Goal: Task Accomplishment & Management: Complete application form

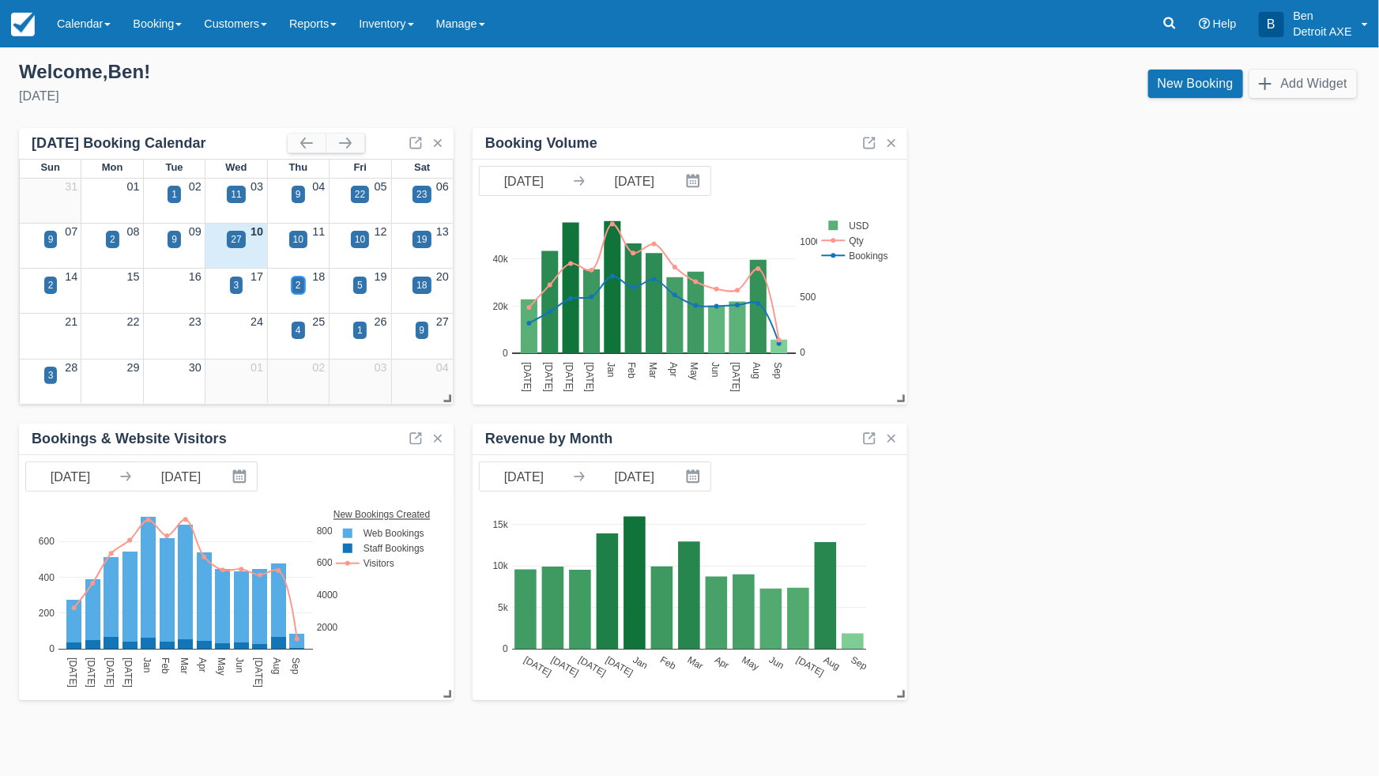
click at [292, 285] on div "2" at bounding box center [298, 285] width 13 height 17
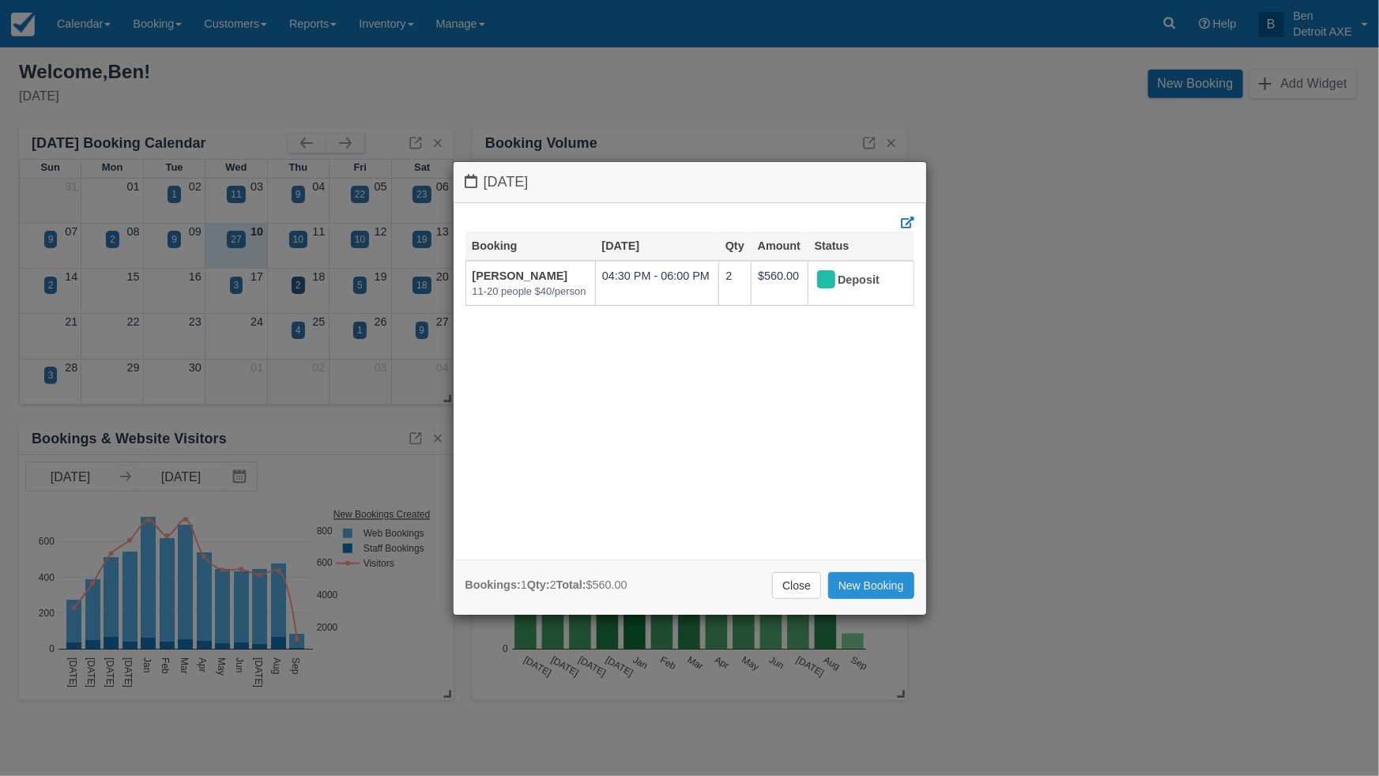
click at [876, 586] on link "New Booking" at bounding box center [871, 585] width 86 height 27
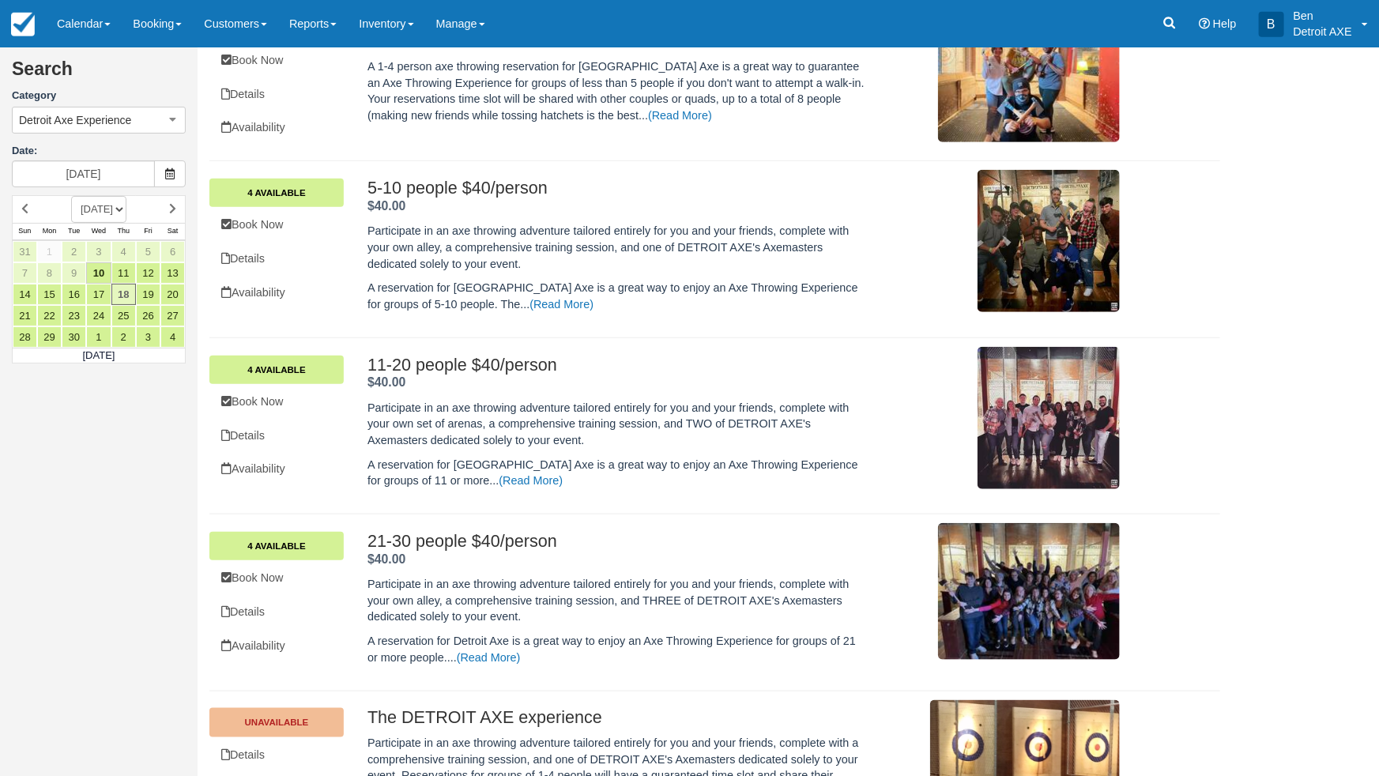
scroll to position [504, 0]
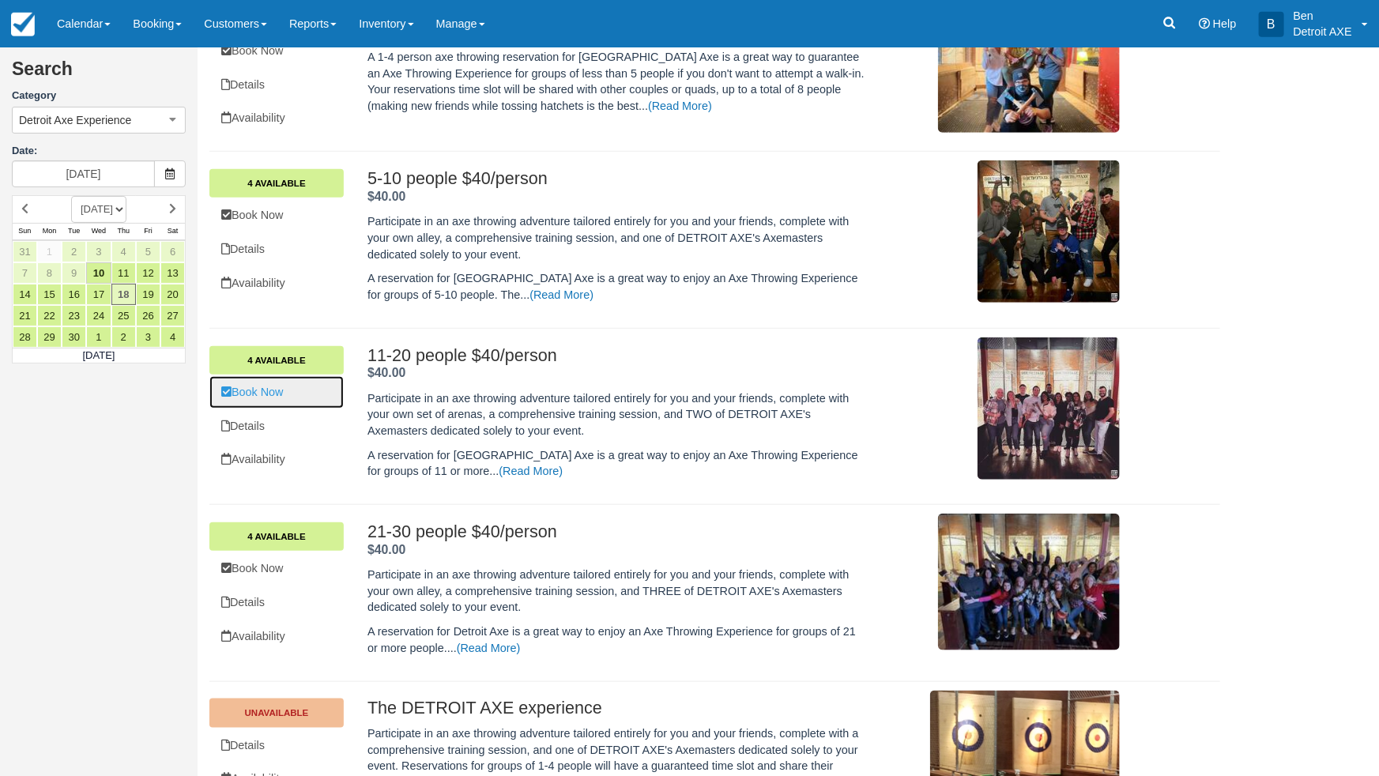
click at [254, 397] on link "Book Now" at bounding box center [276, 392] width 134 height 32
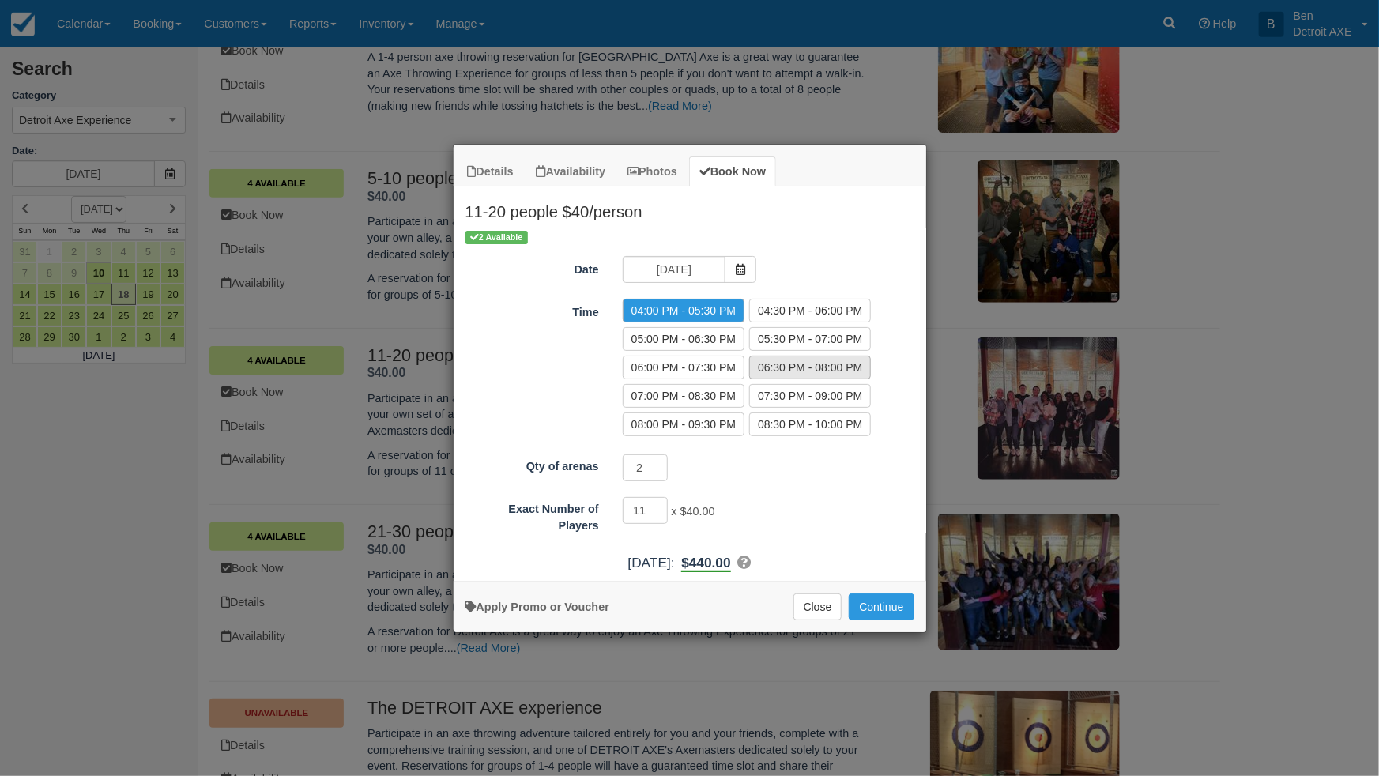
click at [775, 369] on label "06:30 PM - 08:00 PM" at bounding box center [810, 368] width 122 height 24
radio input "true"
drag, startPoint x: 650, startPoint y: 513, endPoint x: 620, endPoint y: 512, distance: 30.0
click at [620, 512] on div "11 x $40.00 Minimum of 11Maximum of 20" at bounding box center [749, 512] width 276 height 31
type input "16"
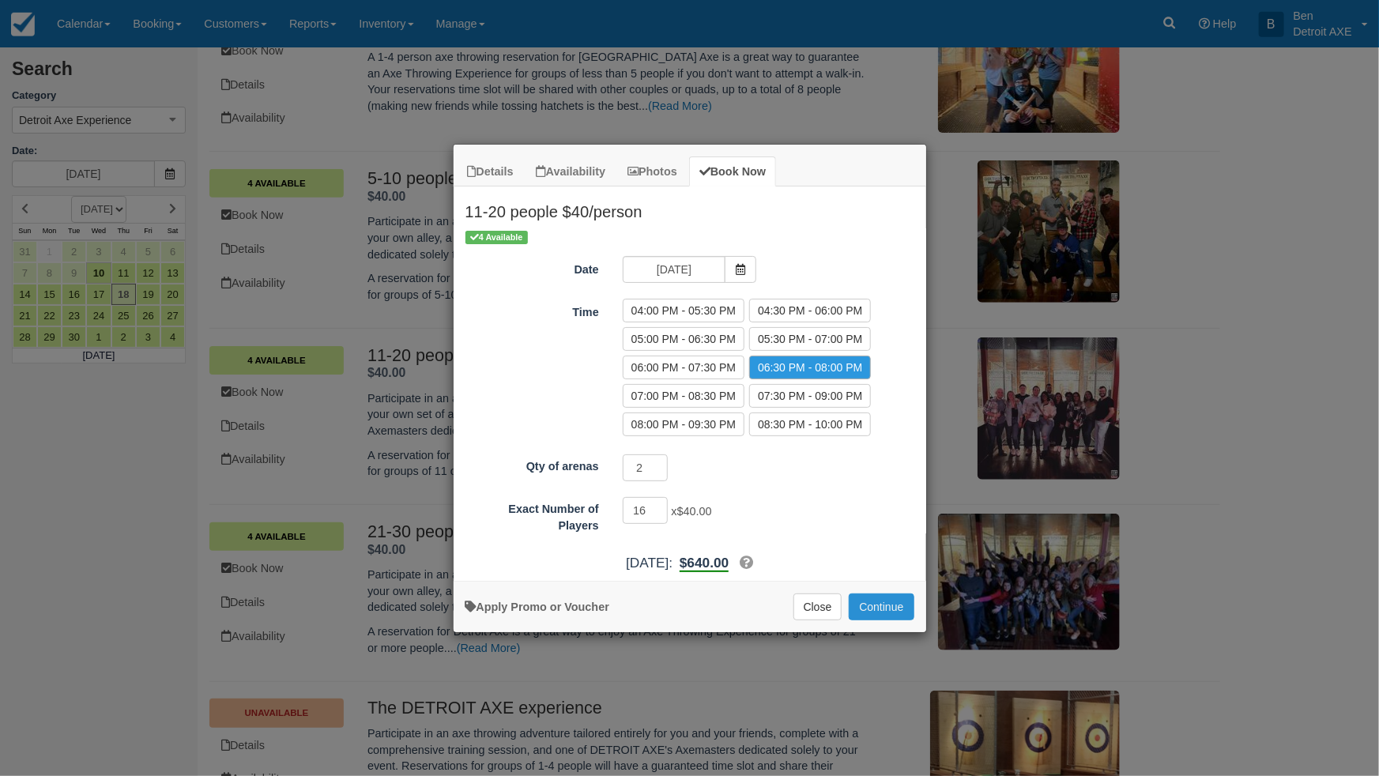
click at [856, 597] on button "Continue" at bounding box center [881, 606] width 65 height 27
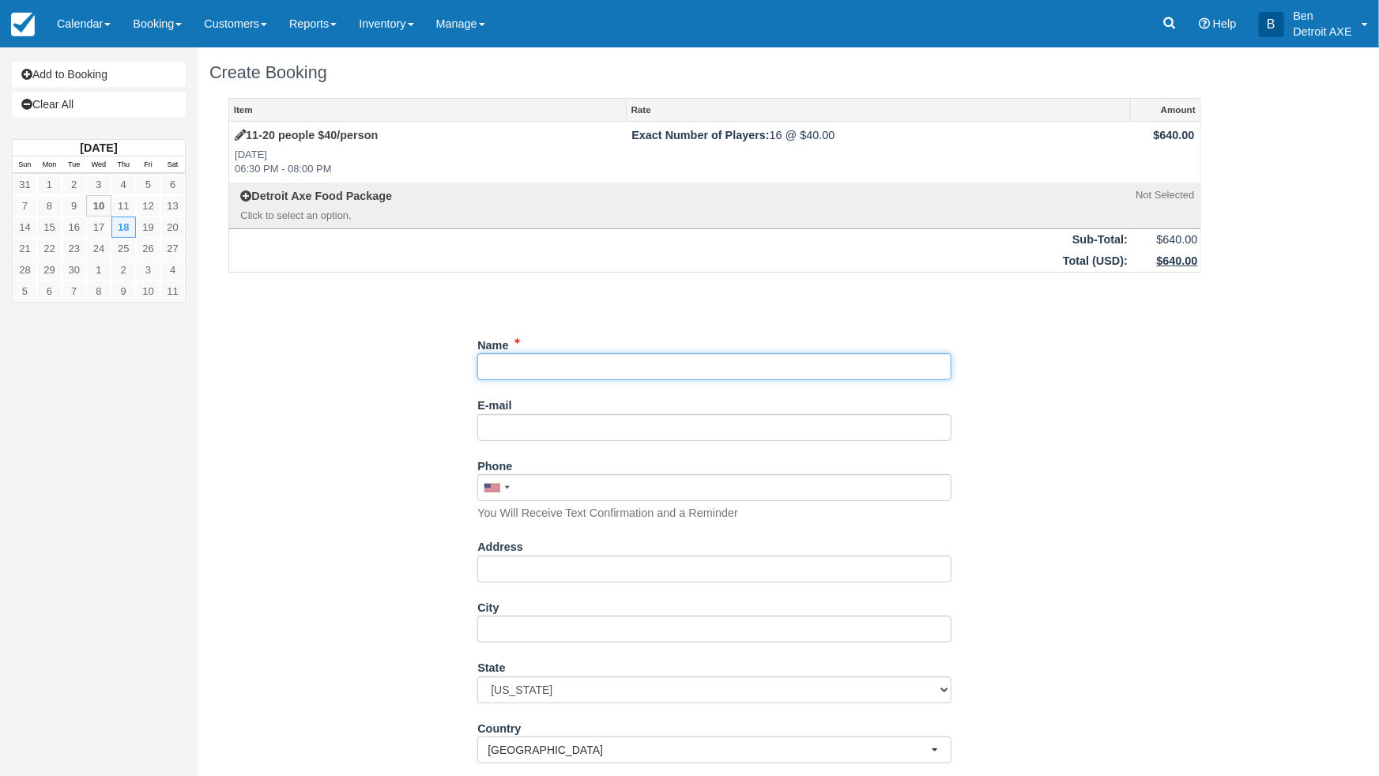
click at [518, 367] on input "Name" at bounding box center [714, 366] width 474 height 27
type input "Joey Fundaro"
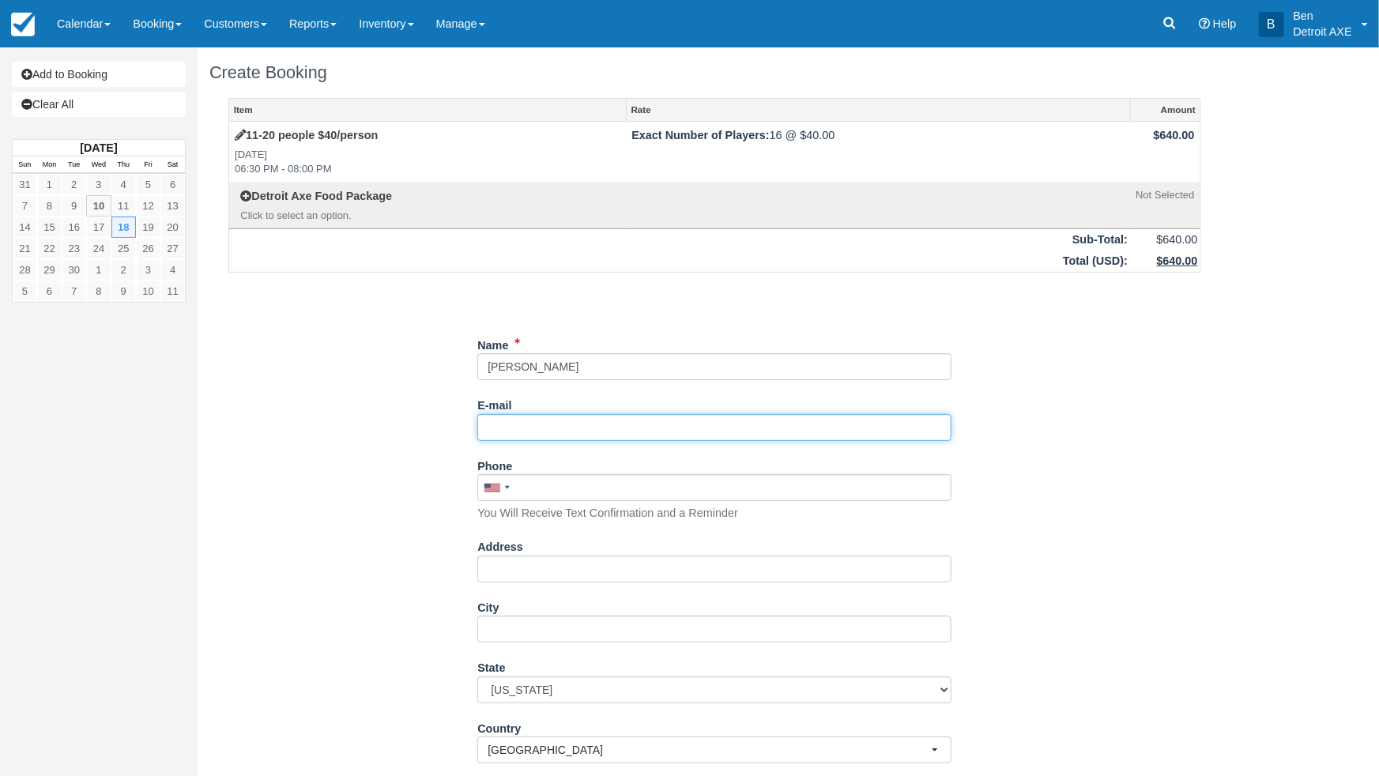
click at [540, 437] on input "E-mail" at bounding box center [714, 427] width 474 height 27
paste input "joeyfundaro@gmail.com>"
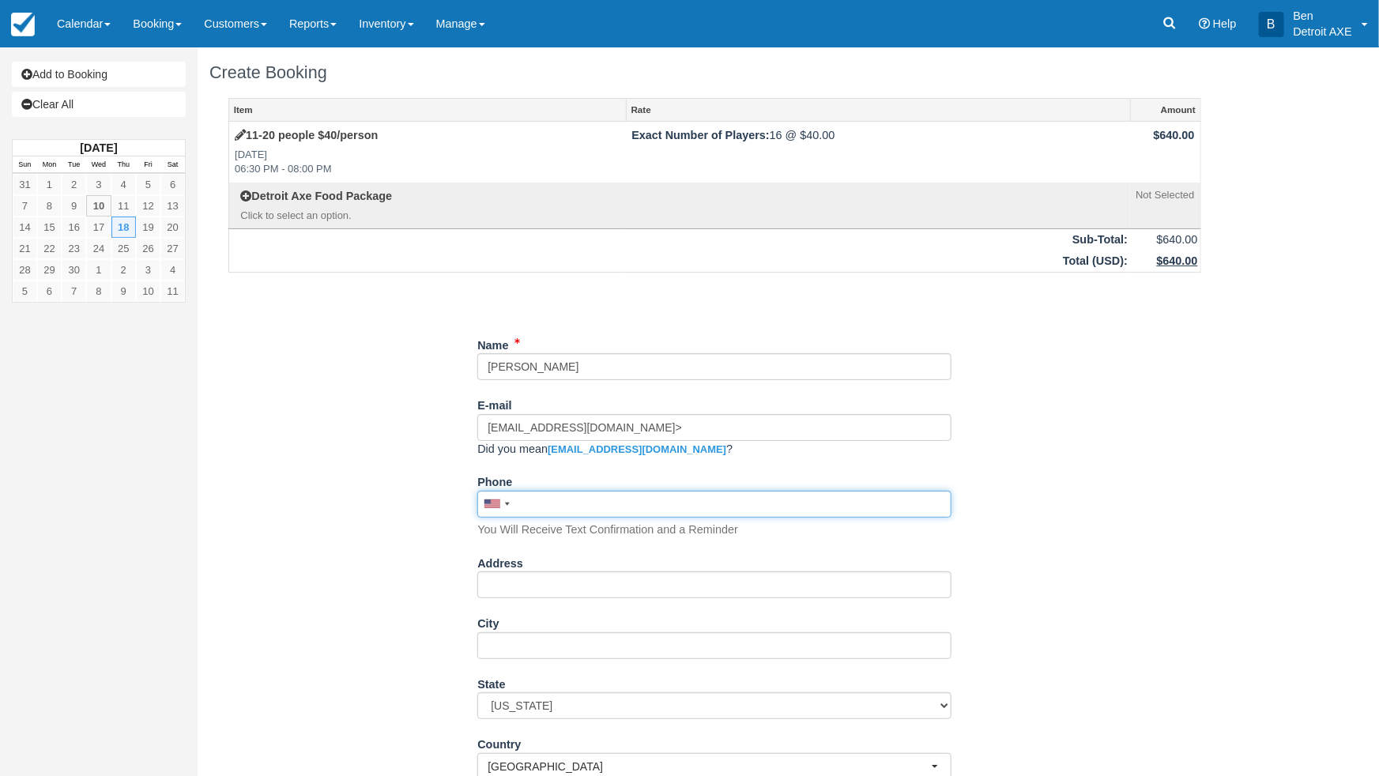
click at [521, 485] on div "Phone United States +1 Canada +1 United Kingdom +44 Afghanistan (‫افغانستان‬‎) …" at bounding box center [714, 503] width 474 height 69
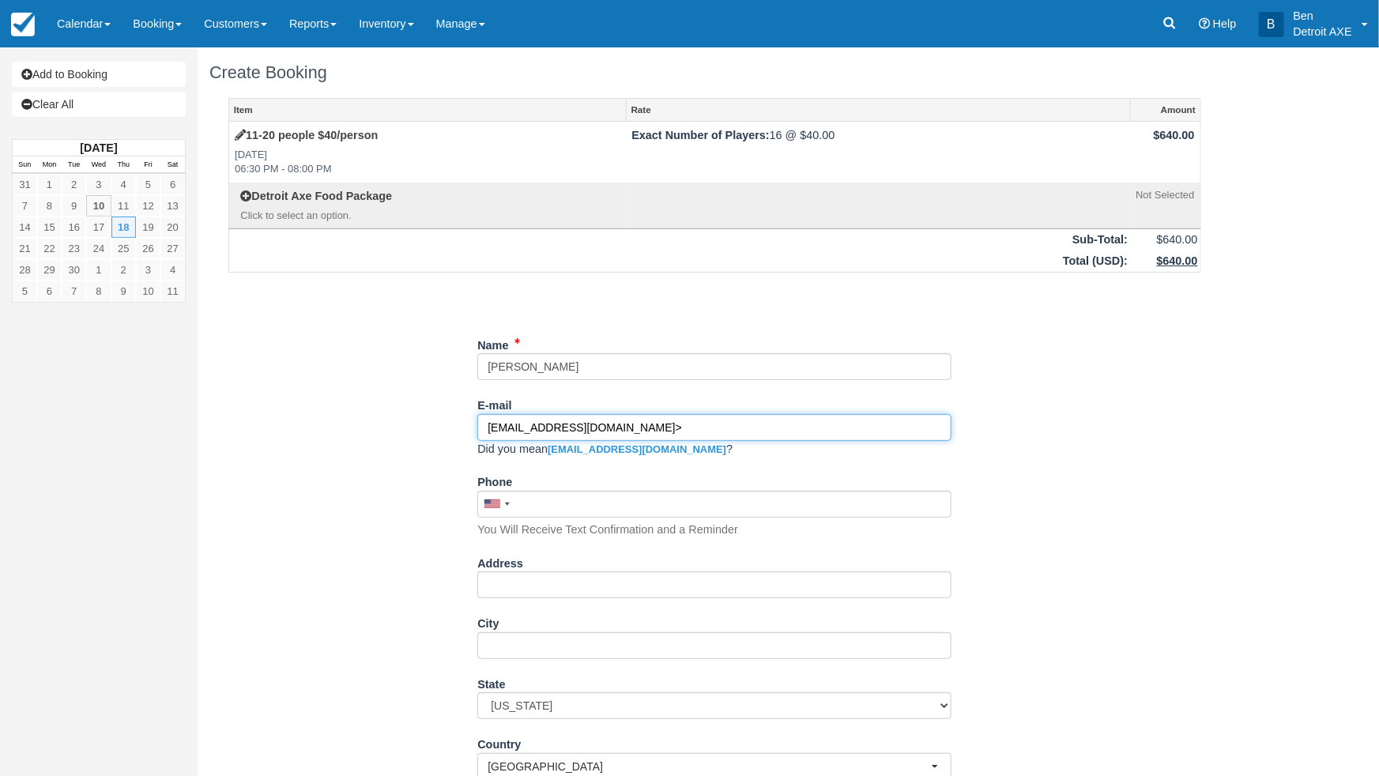
click at [612, 430] on input "joeyfundaro@gmail.com>" at bounding box center [714, 427] width 474 height 27
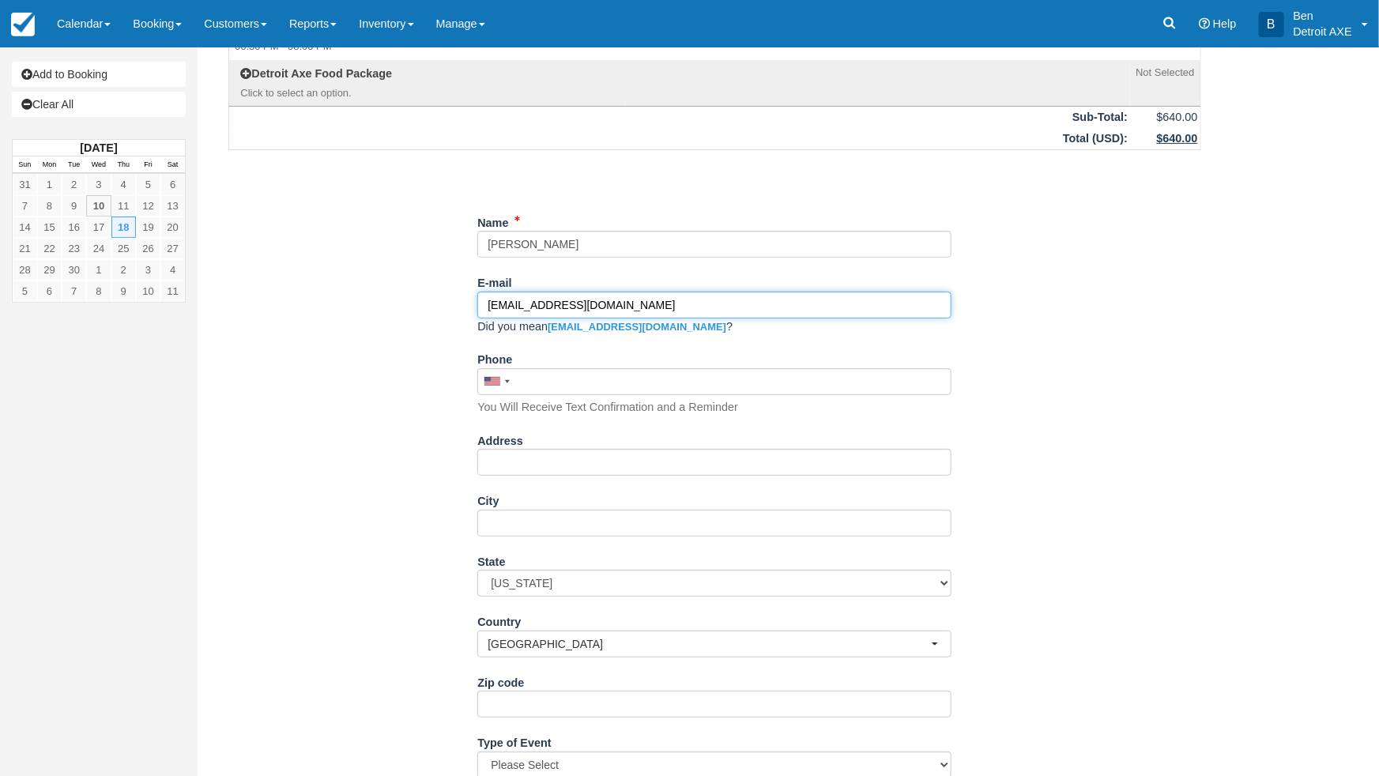
scroll to position [431, 0]
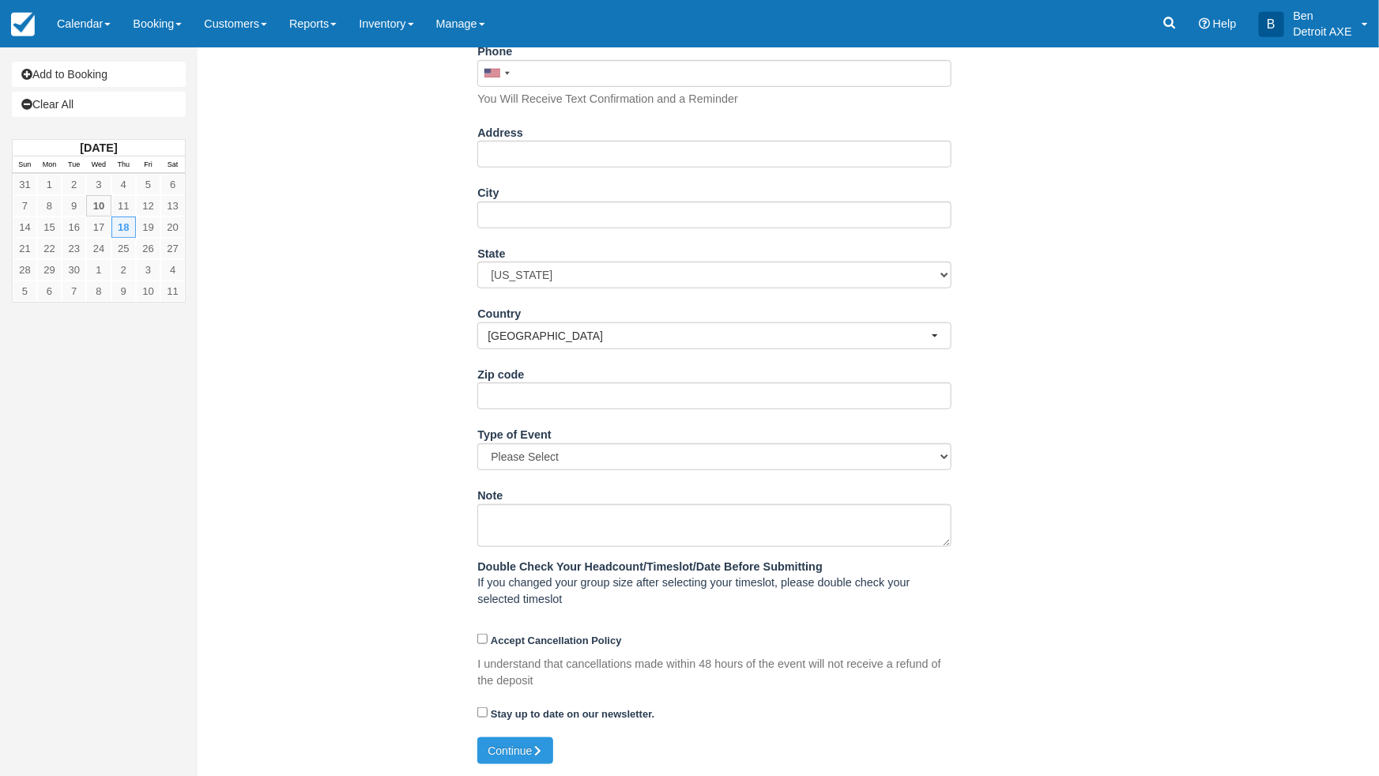
type input "[EMAIL_ADDRESS][DOMAIN_NAME]"
click at [546, 521] on textarea "Note" at bounding box center [714, 525] width 474 height 43
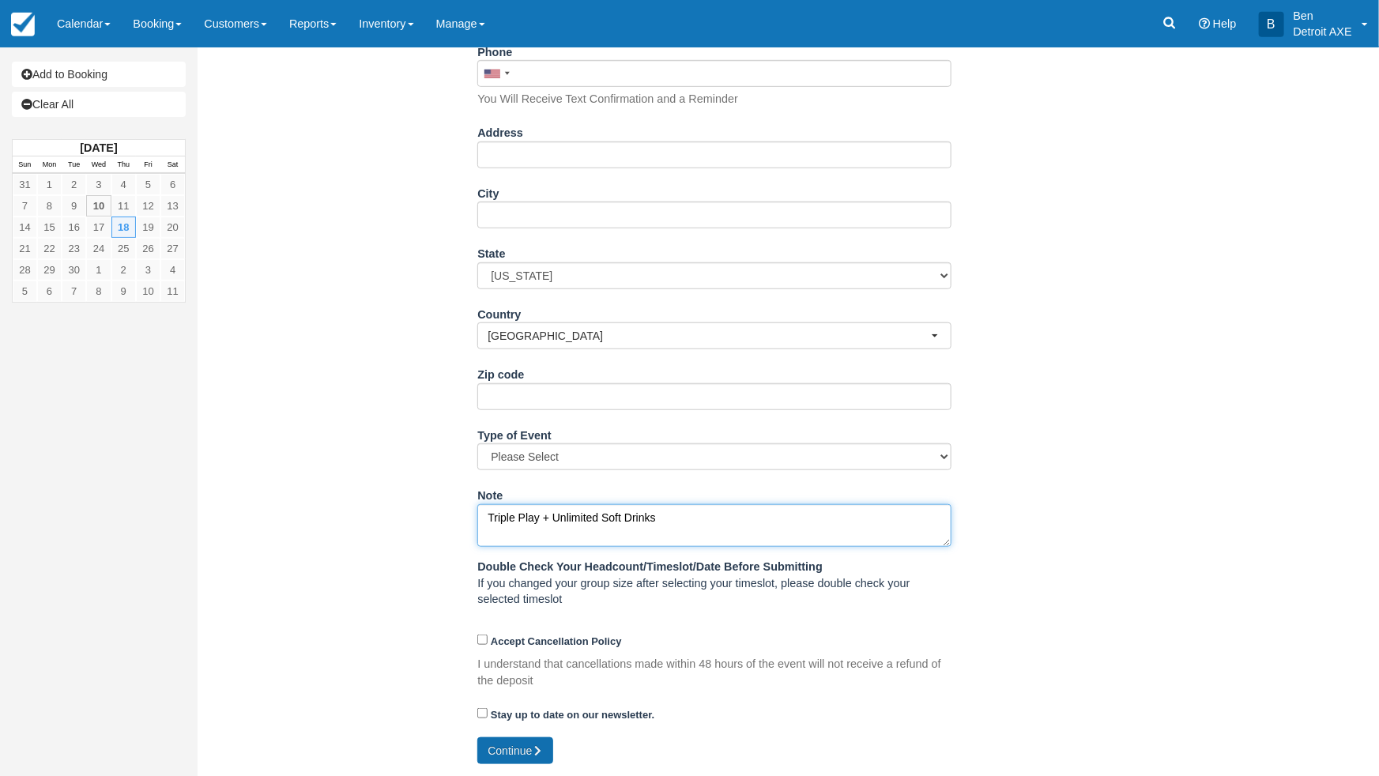
type textarea "Triple Play + Unlimited Soft Drinks"
click at [514, 755] on button "Continue" at bounding box center [515, 750] width 76 height 27
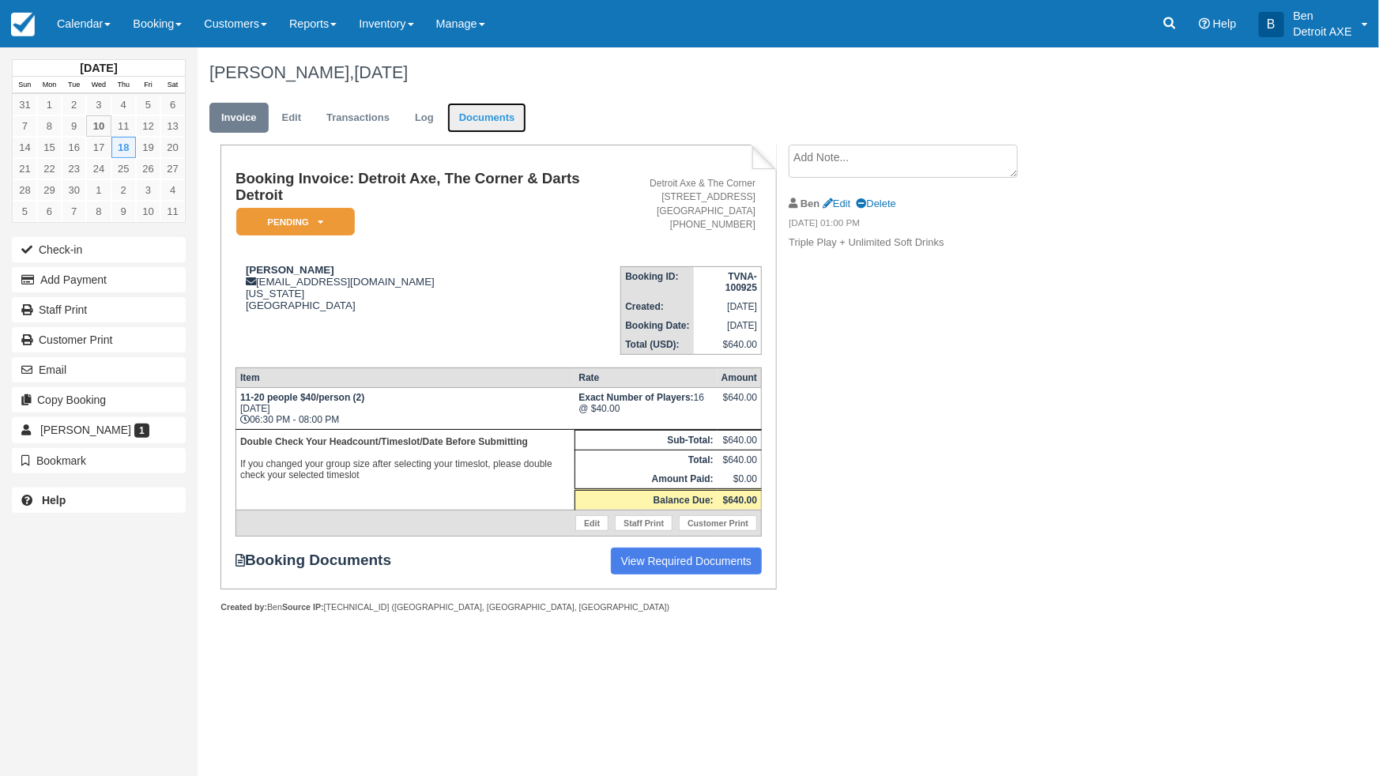
click at [486, 120] on link "Documents" at bounding box center [487, 118] width 80 height 31
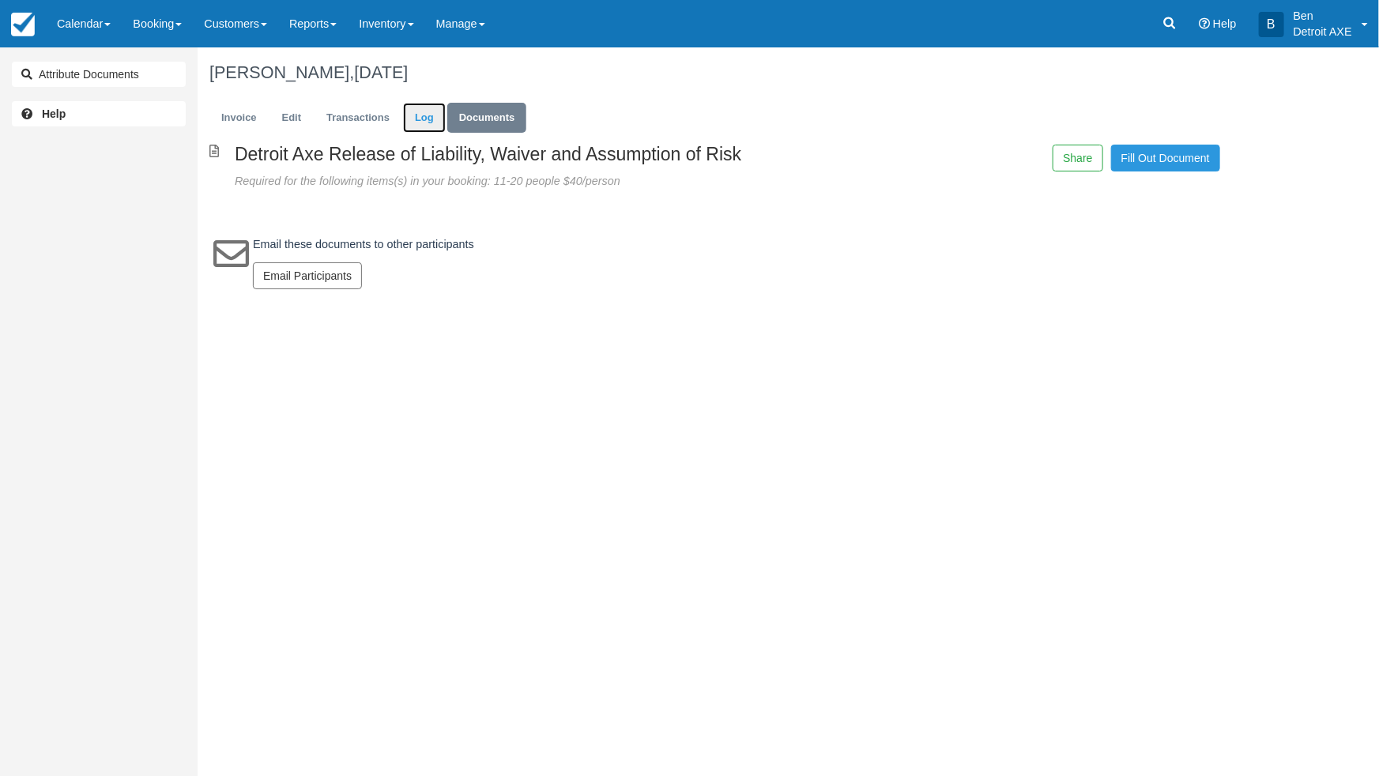
click at [416, 115] on link "Log" at bounding box center [424, 118] width 43 height 31
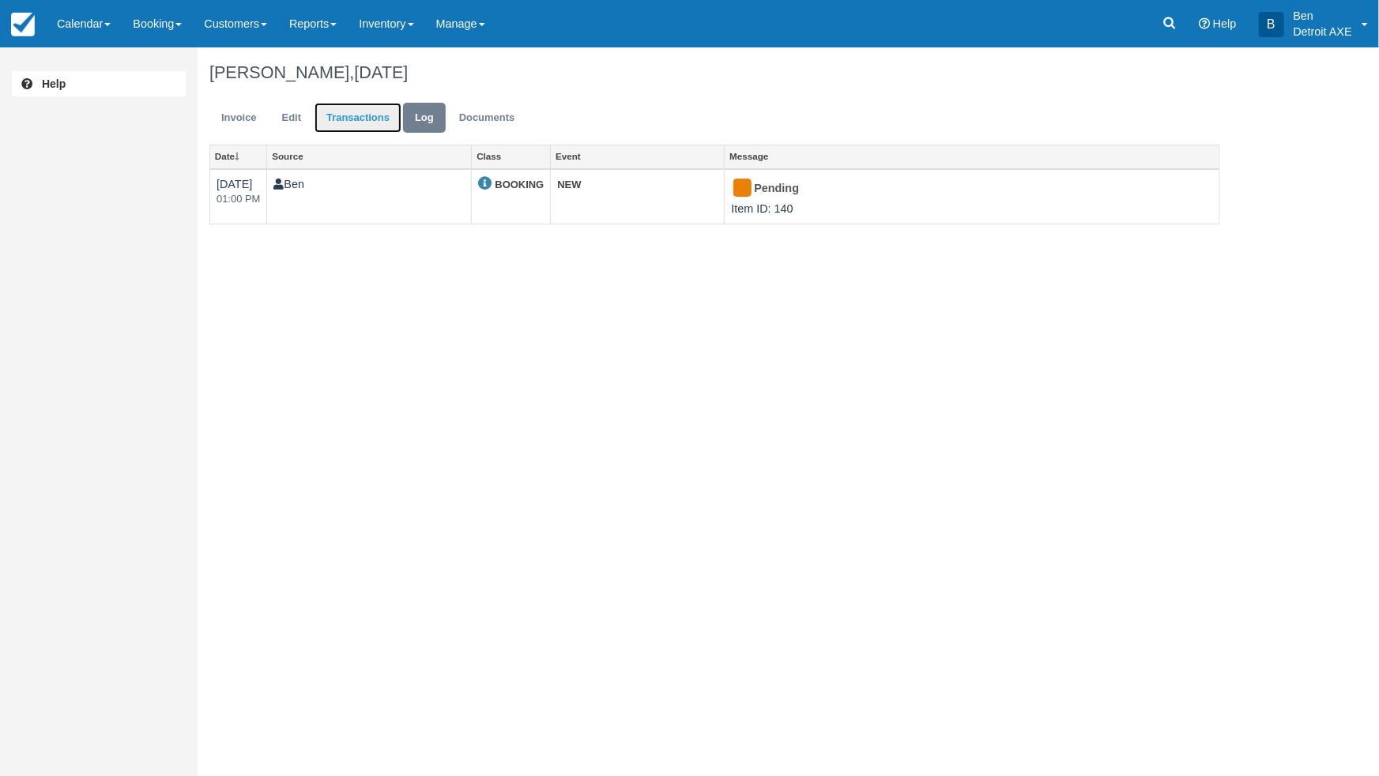
click at [353, 119] on link "Transactions" at bounding box center [357, 118] width 87 height 31
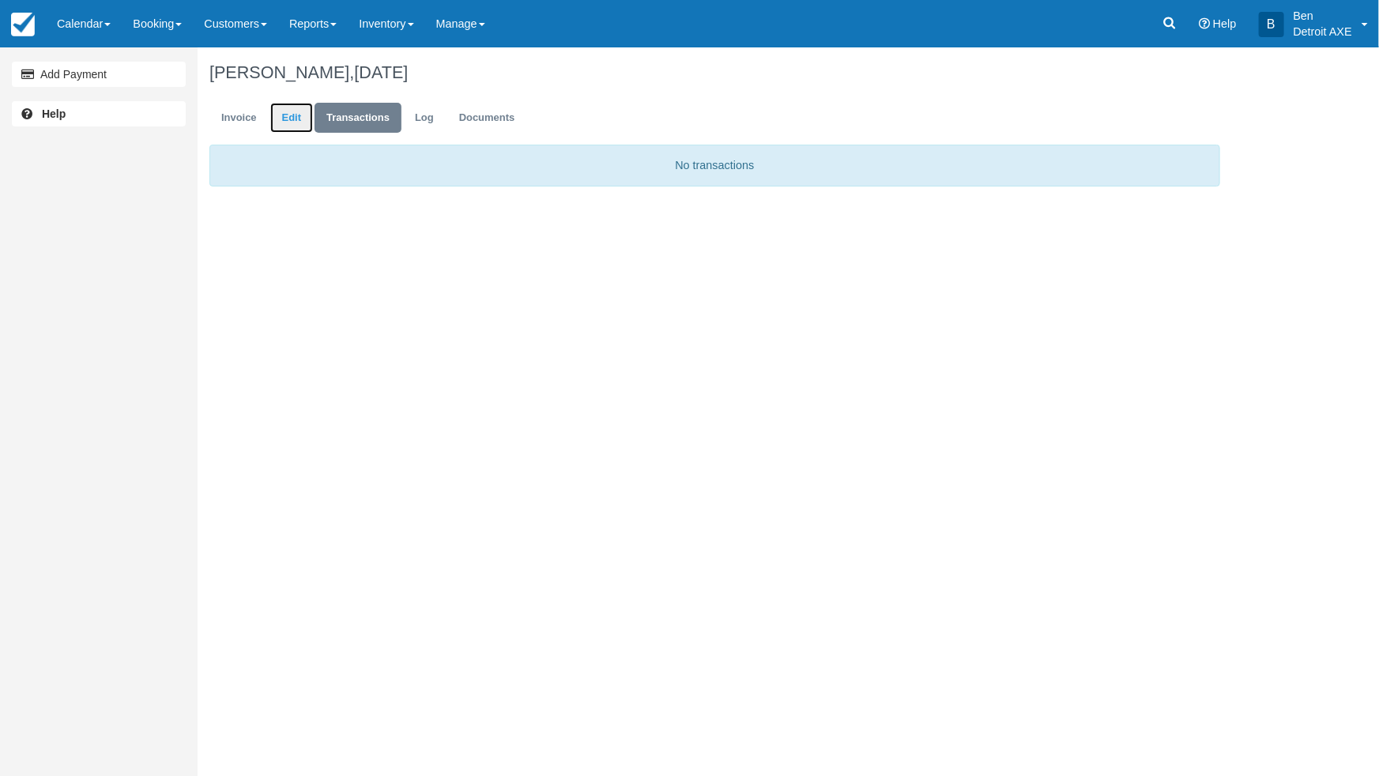
click at [286, 121] on link "Edit" at bounding box center [291, 118] width 43 height 31
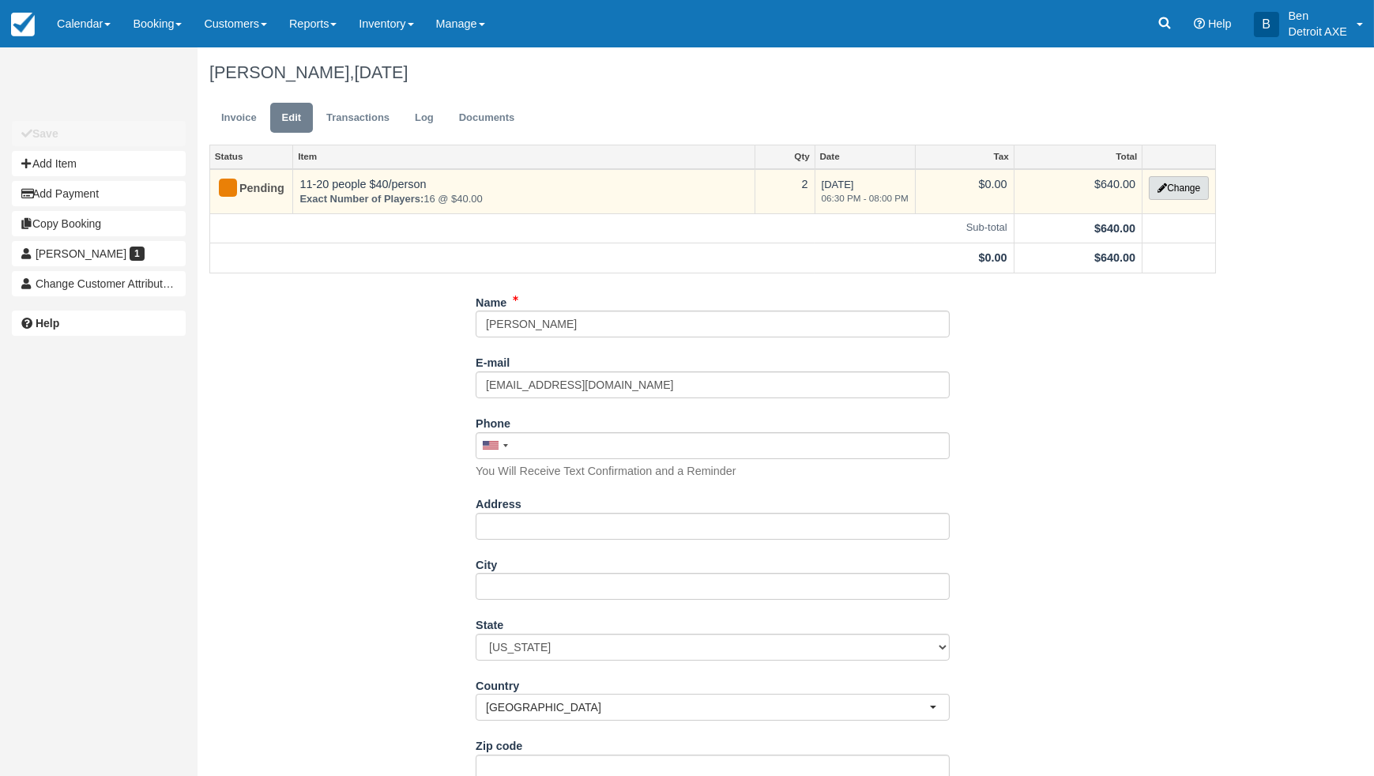
click at [1175, 191] on button "Change" at bounding box center [1179, 188] width 60 height 24
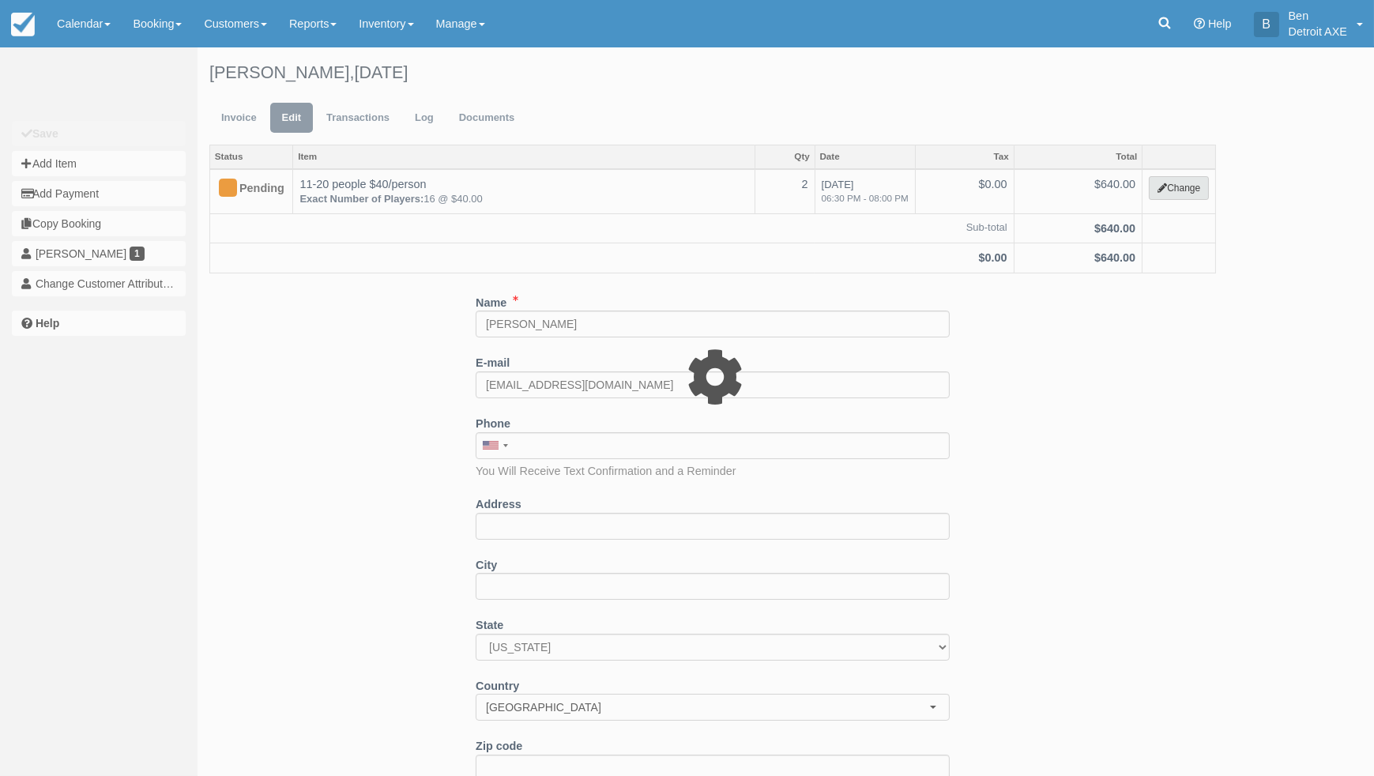
select select "14"
type input "640.00"
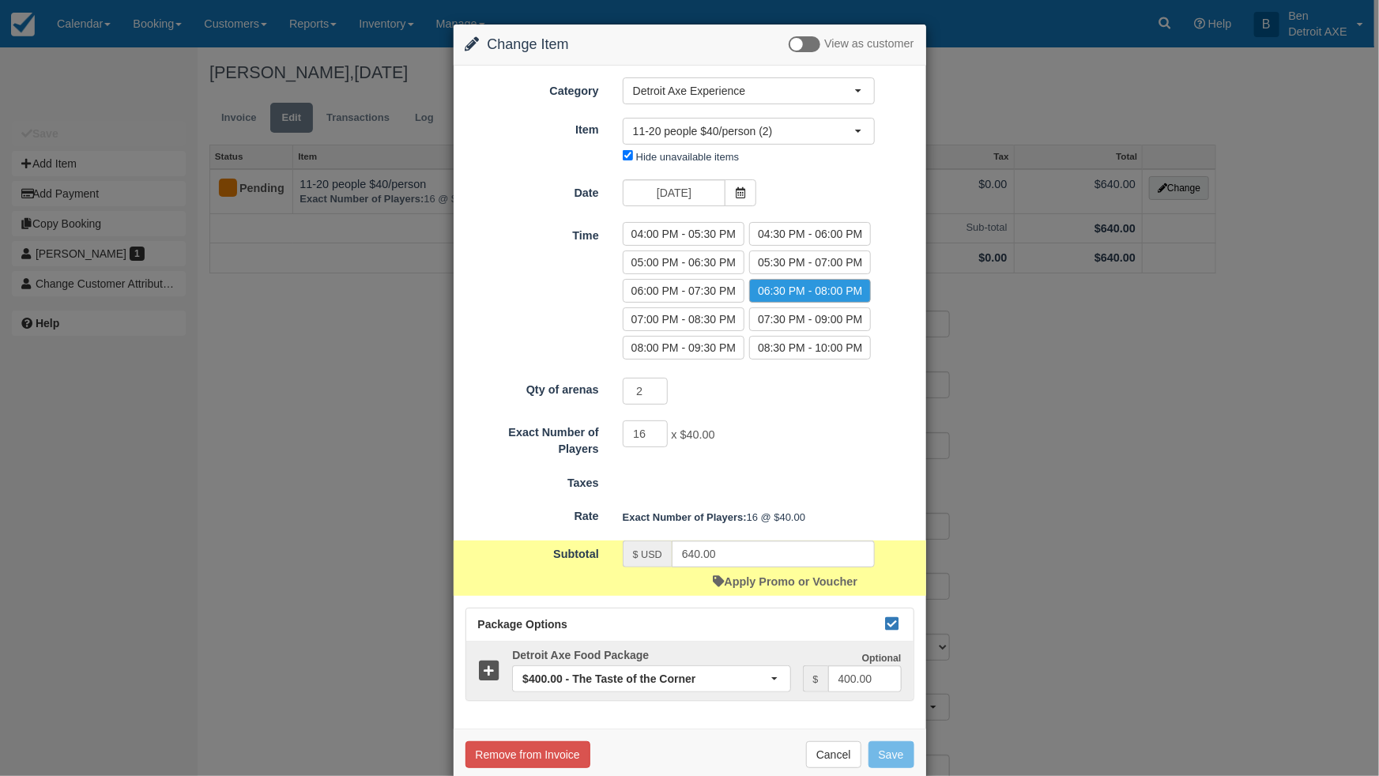
scroll to position [27, 0]
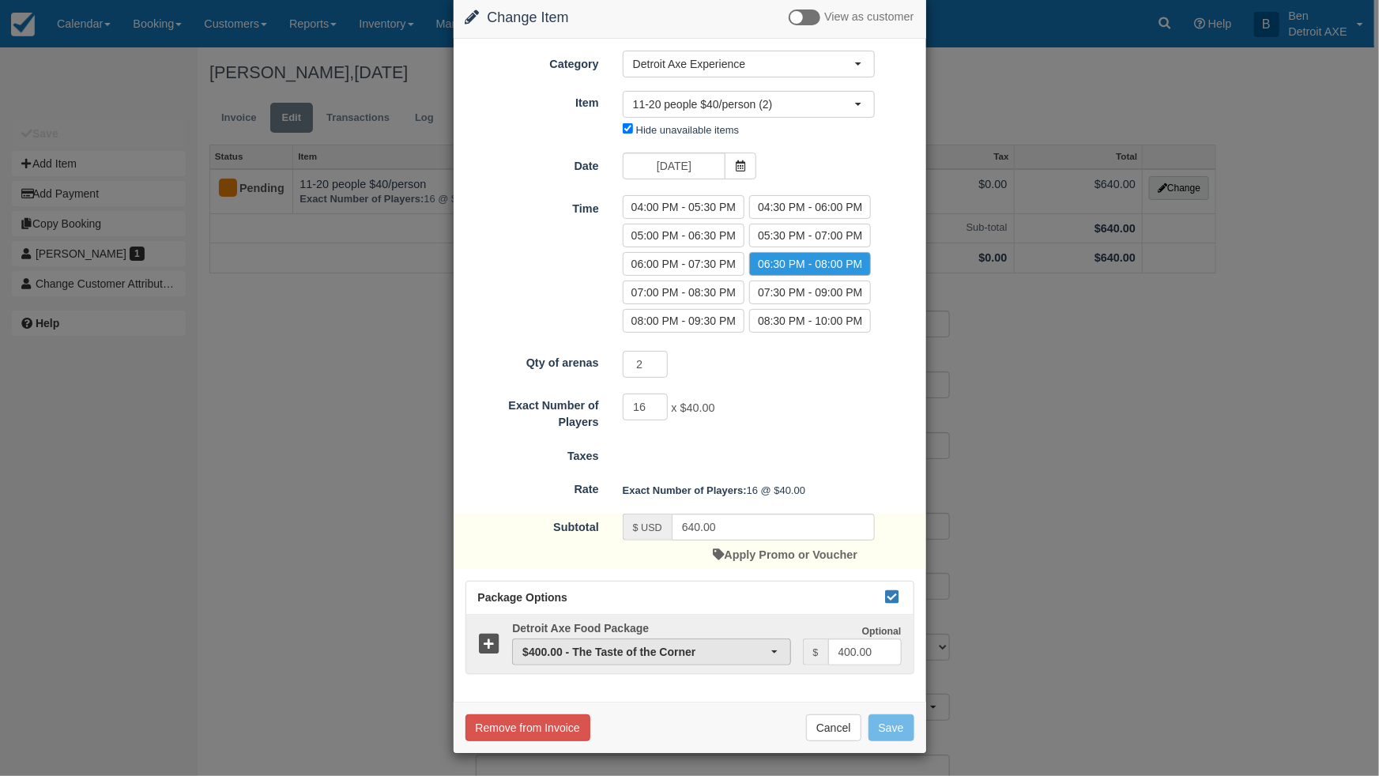
click at [777, 651] on button "$400.00 - The Taste of the Corner" at bounding box center [651, 651] width 278 height 27
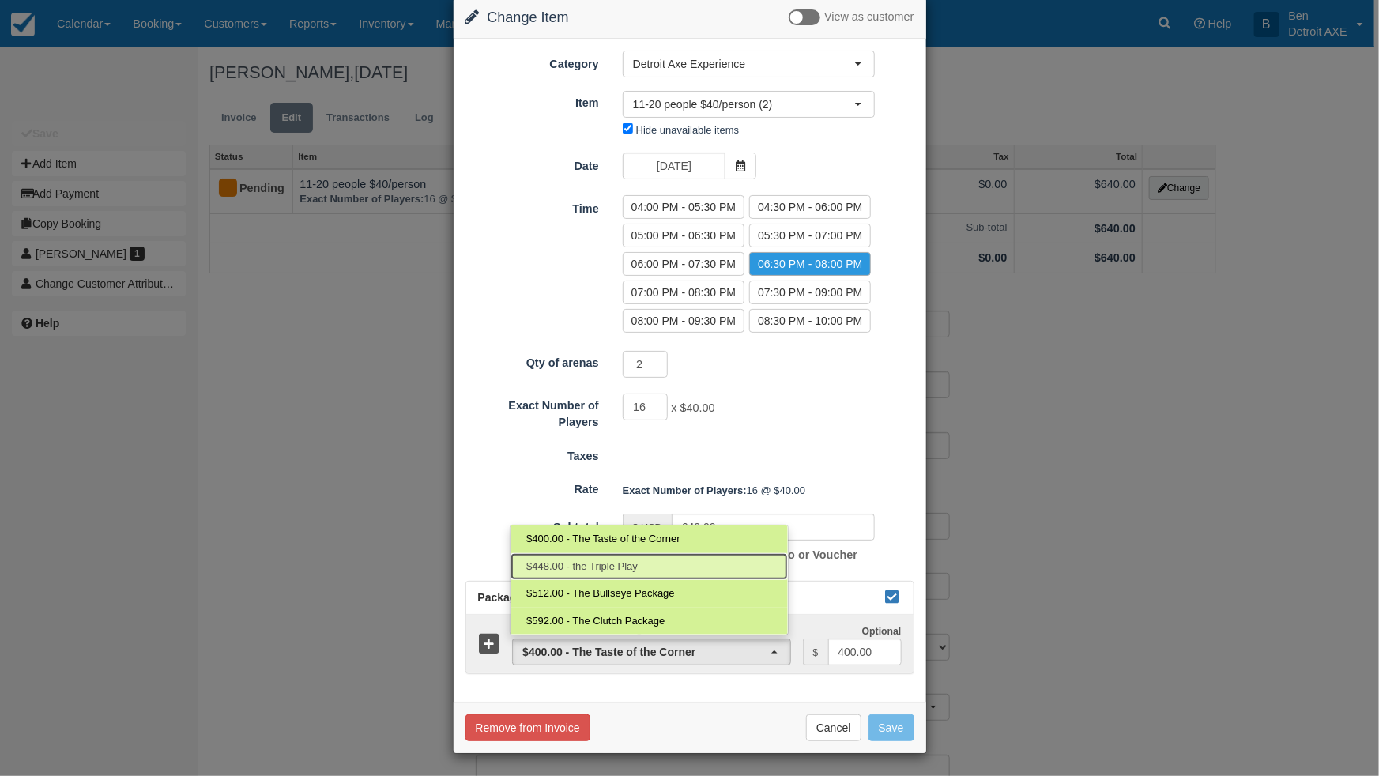
click at [649, 572] on link "$448.00 - the Triple Play" at bounding box center [648, 567] width 277 height 28
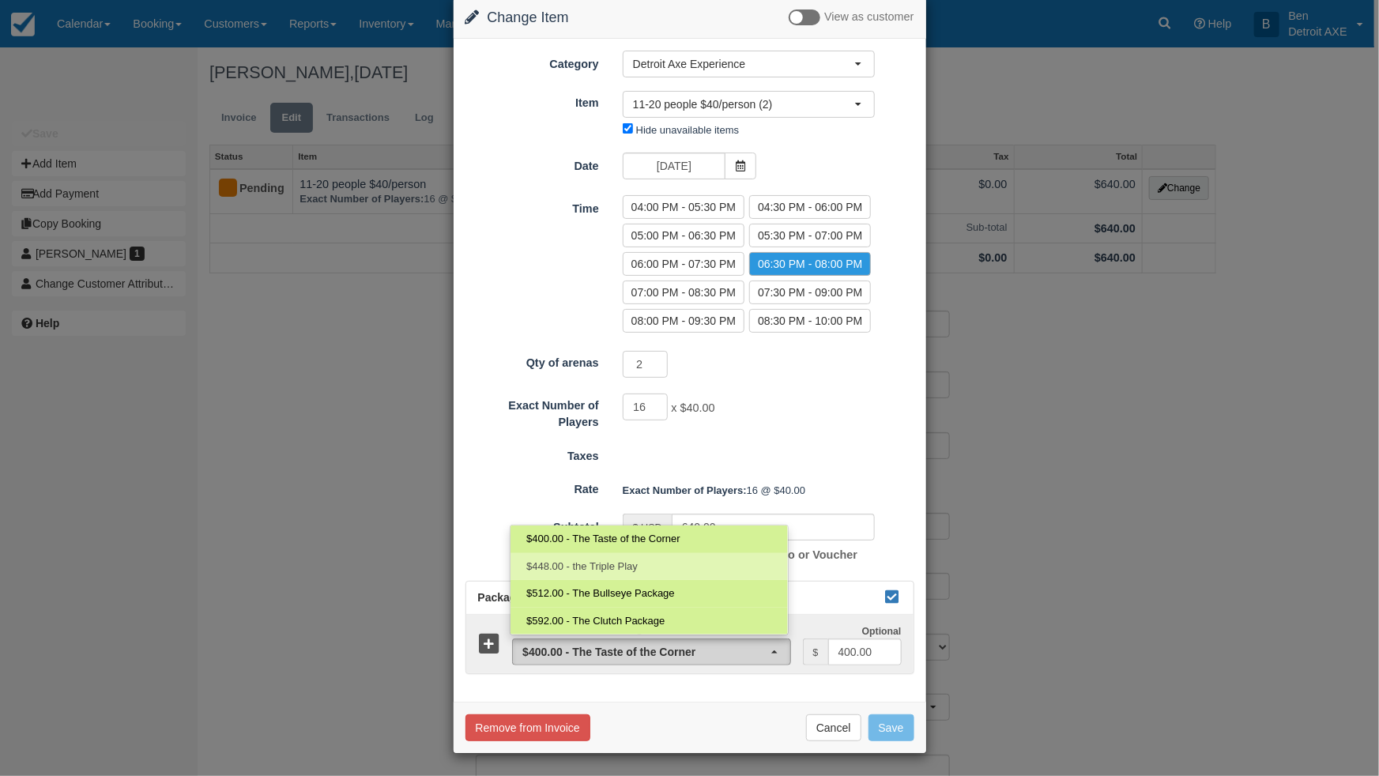
select select "188"
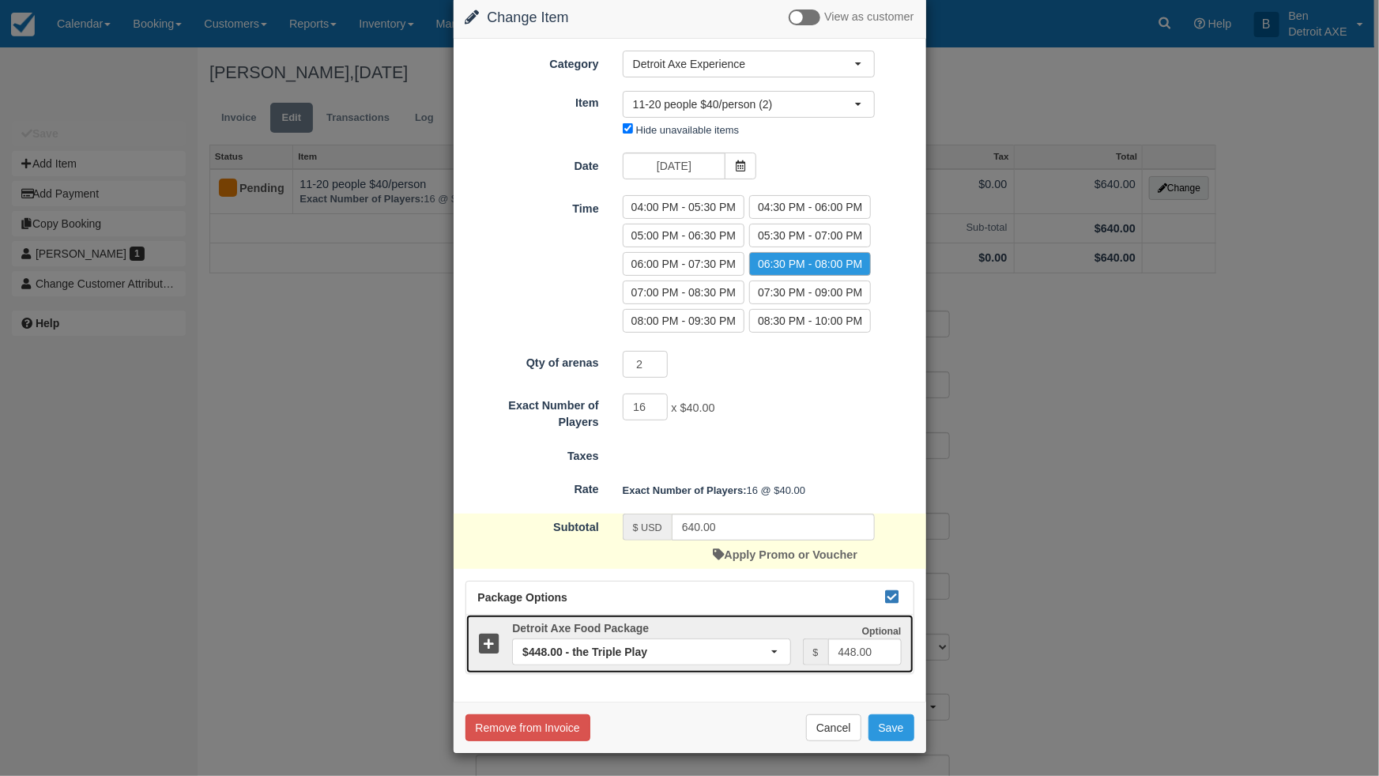
click at [484, 640] on icon at bounding box center [489, 644] width 23 height 23
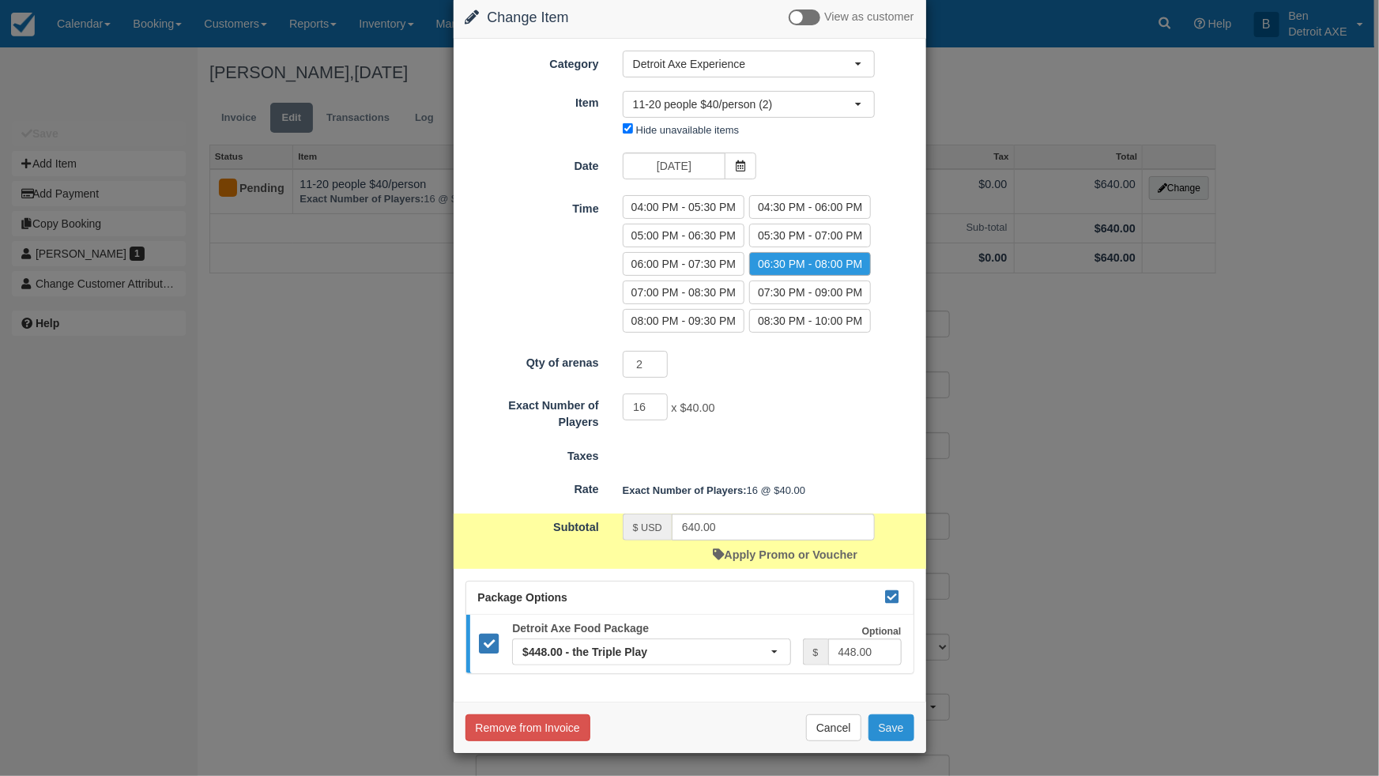
click at [883, 725] on button "Save" at bounding box center [891, 727] width 46 height 27
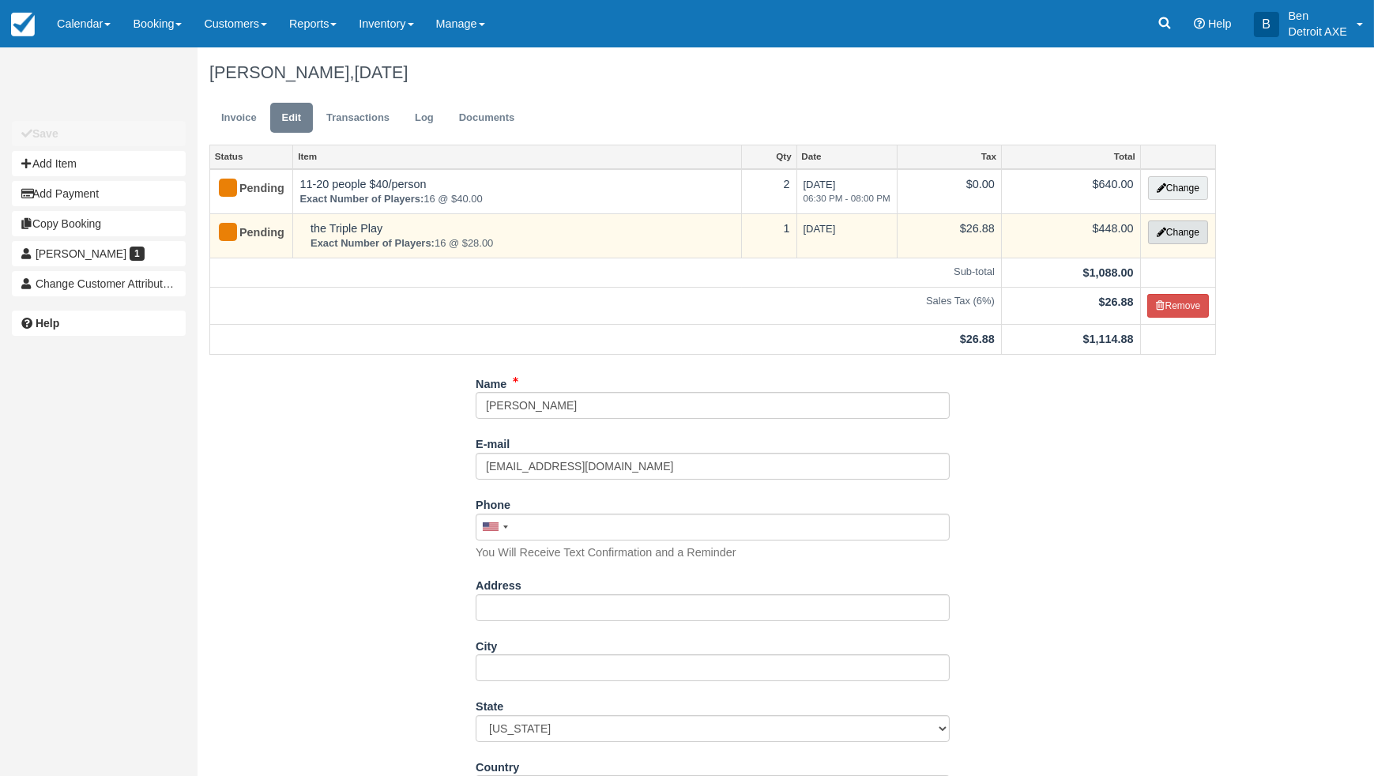
click at [1184, 224] on button "Change" at bounding box center [1178, 232] width 60 height 24
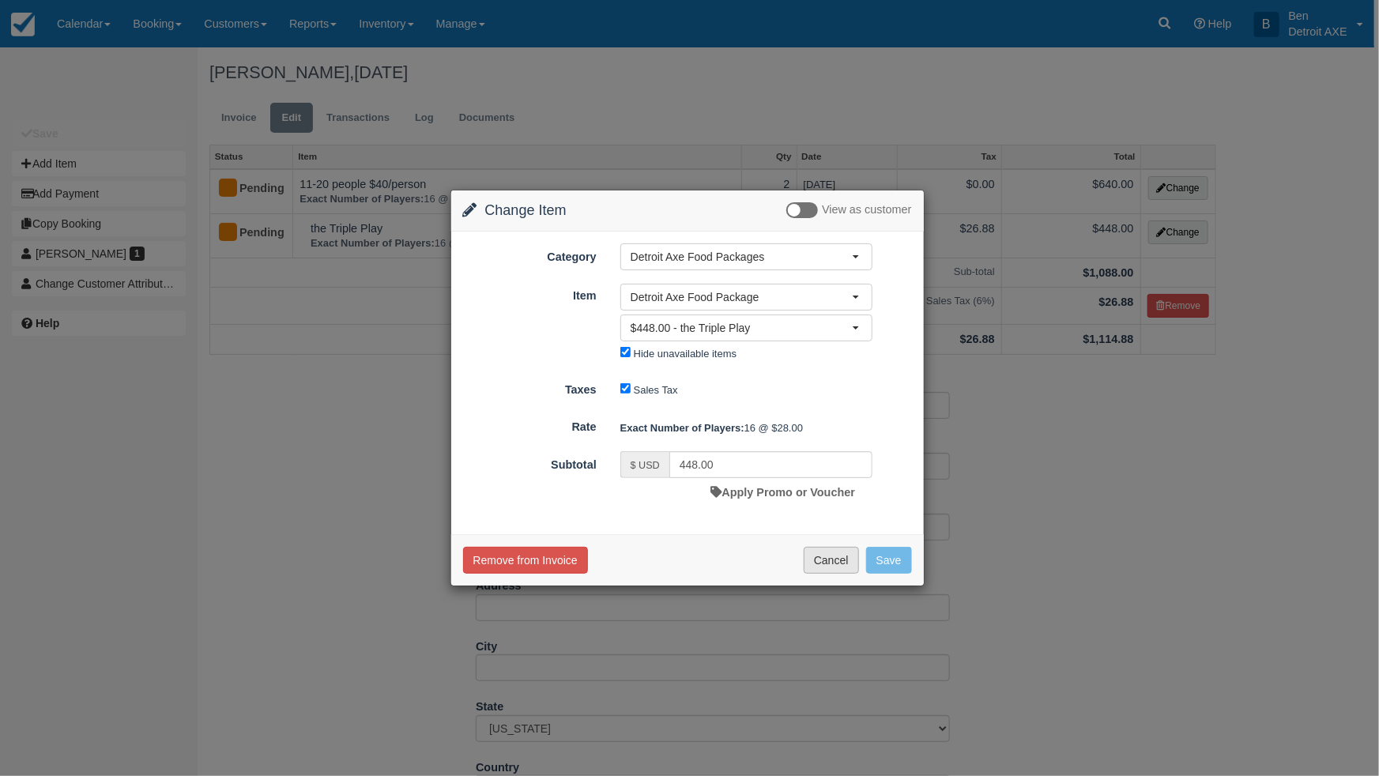
click at [830, 563] on button "Cancel" at bounding box center [831, 560] width 55 height 27
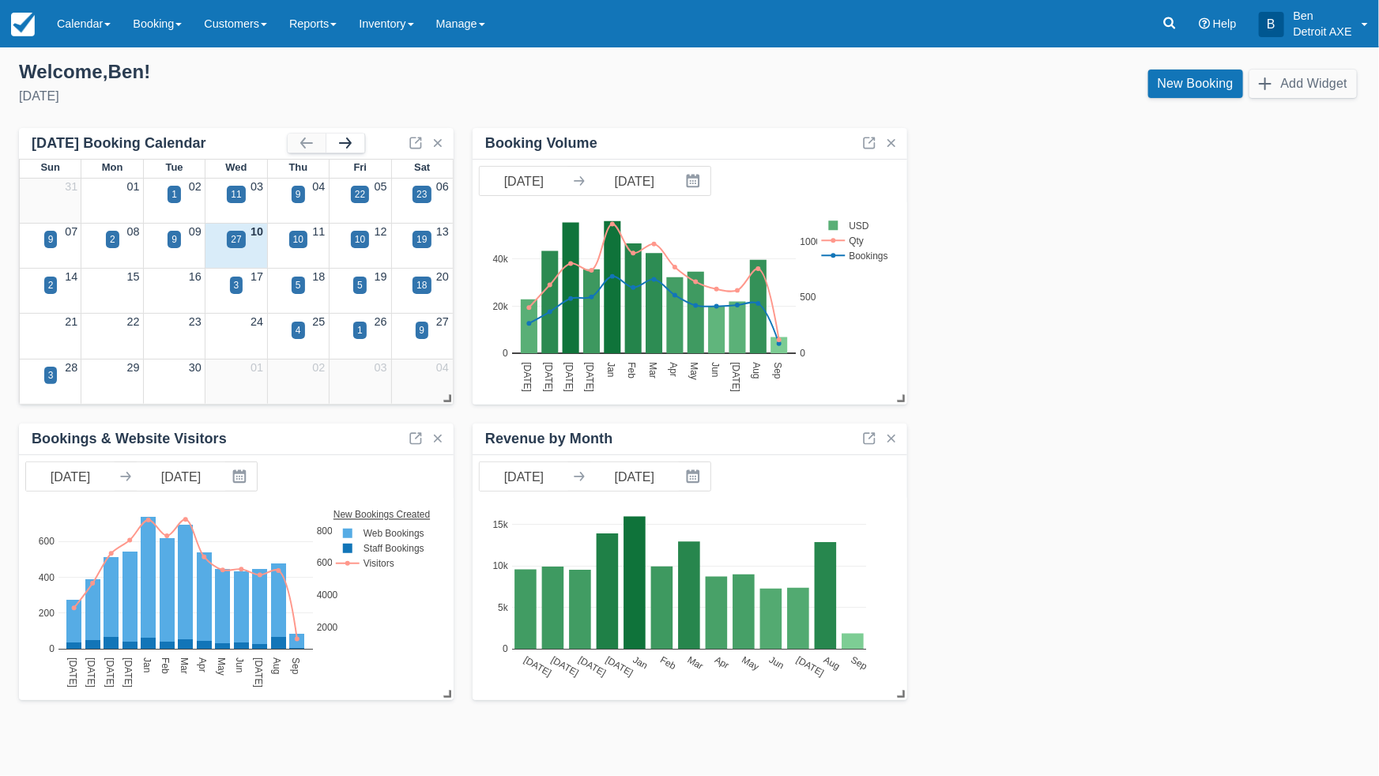
click at [344, 148] on button "button" at bounding box center [345, 143] width 38 height 19
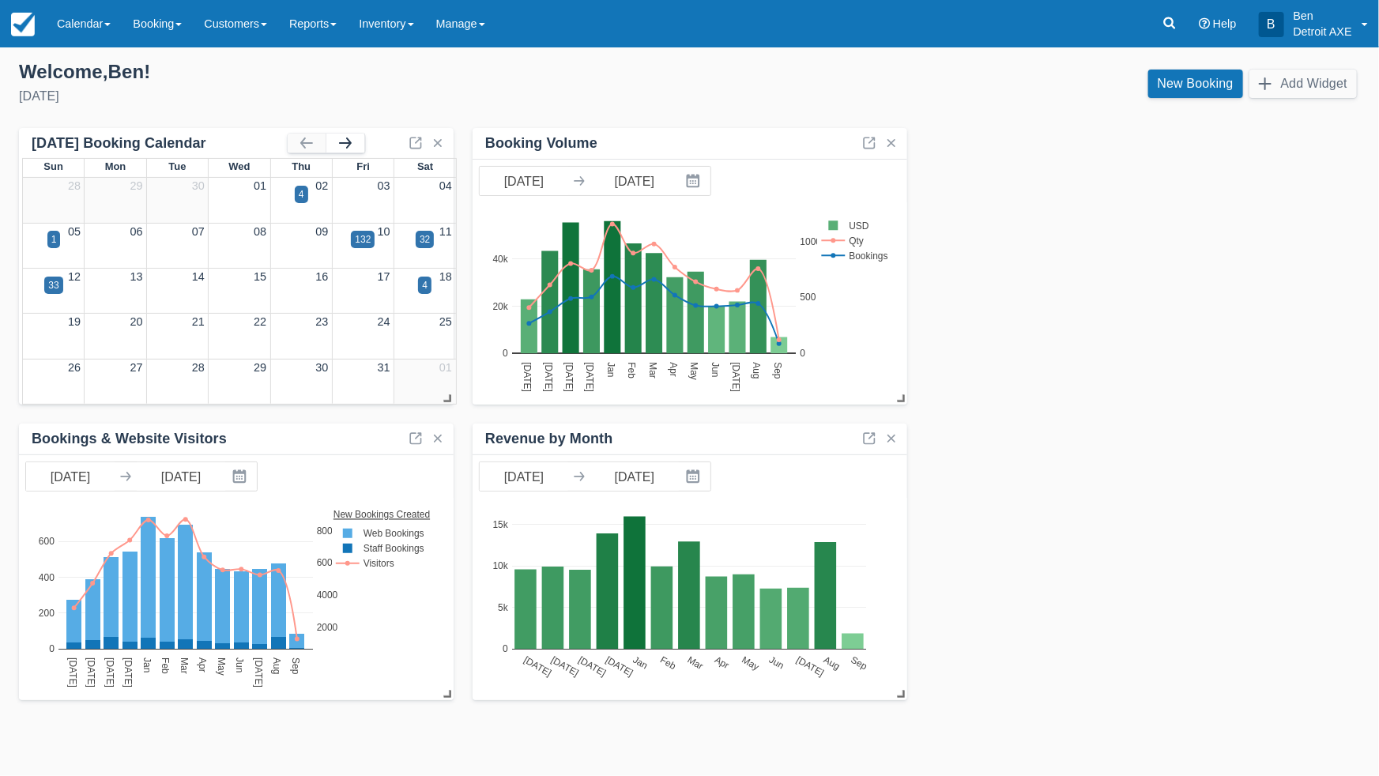
click at [344, 148] on button "button" at bounding box center [345, 143] width 38 height 19
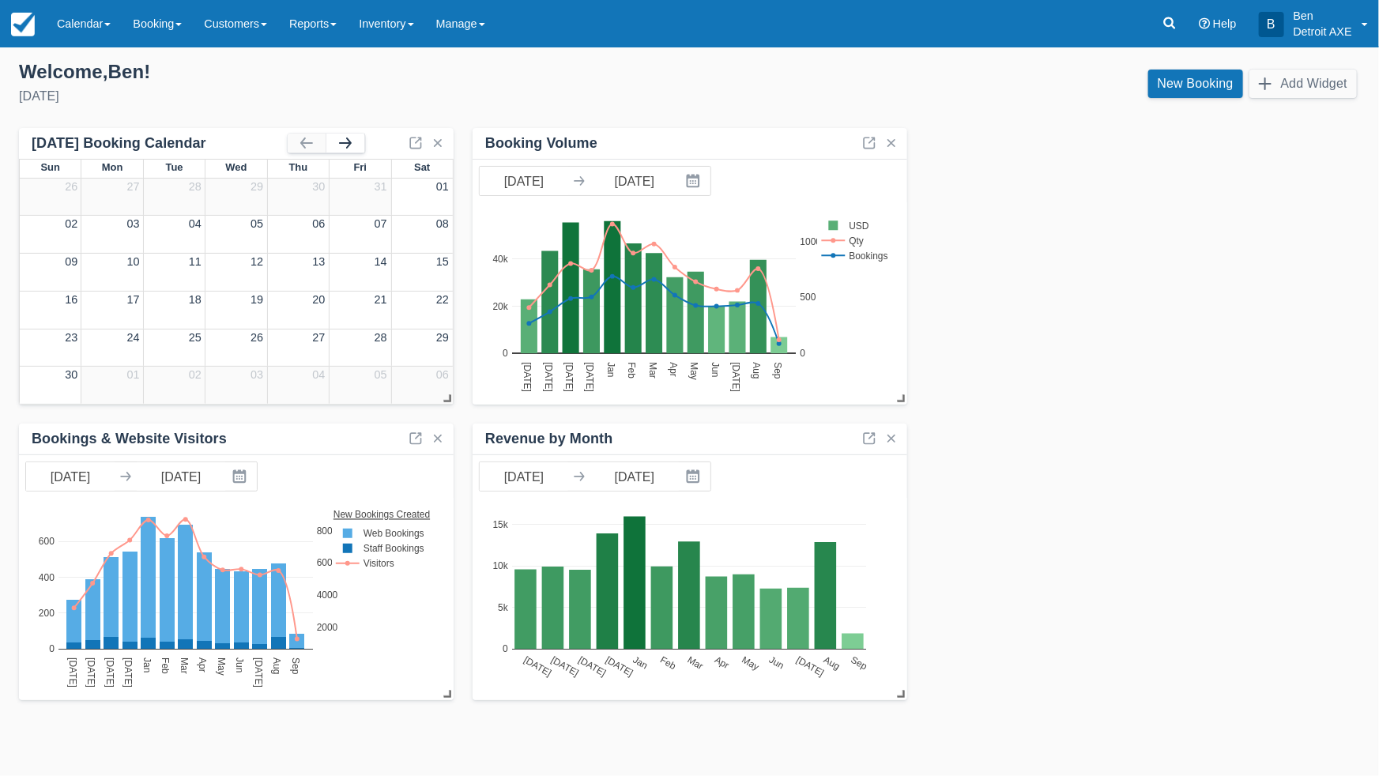
click at [344, 148] on button "button" at bounding box center [345, 143] width 38 height 19
click at [315, 186] on link "04" at bounding box center [318, 186] width 13 height 13
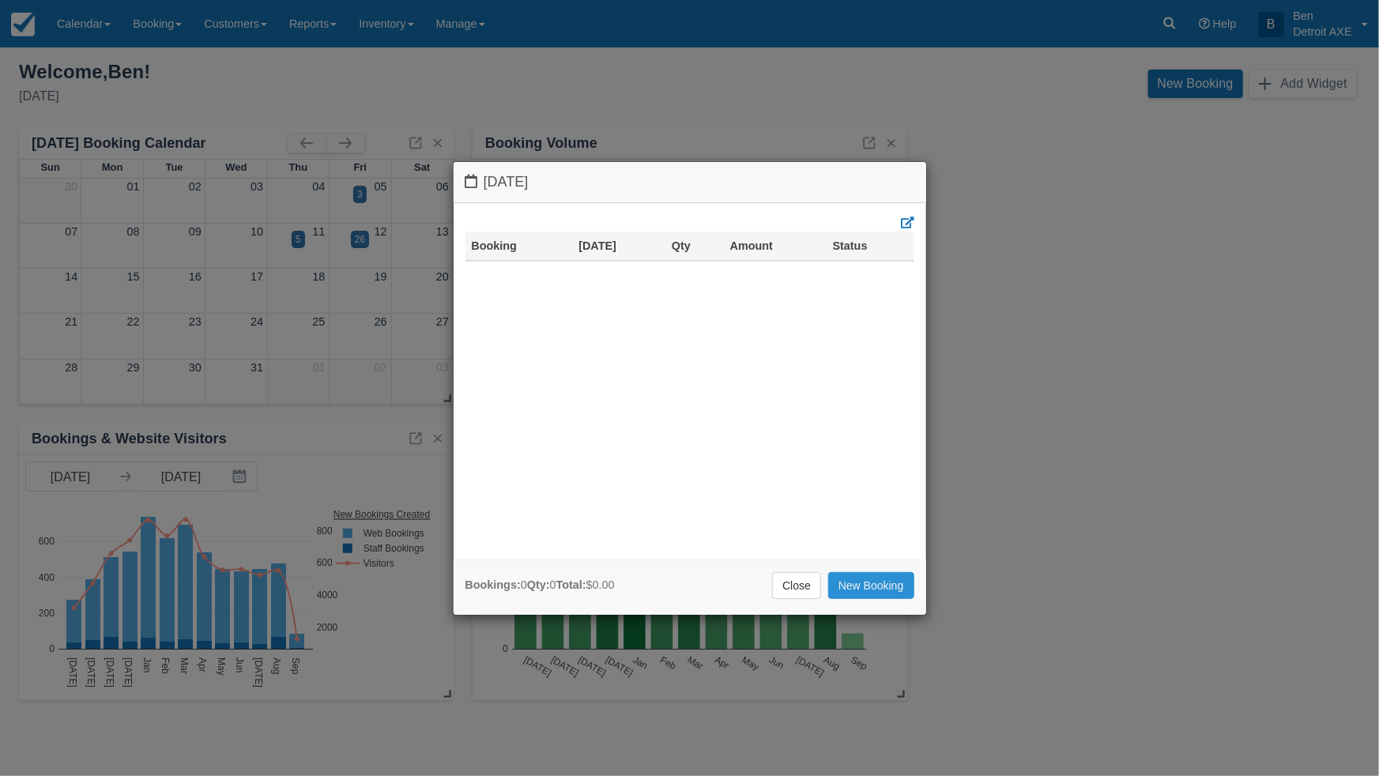
click at [856, 580] on link "New Booking" at bounding box center [871, 585] width 86 height 27
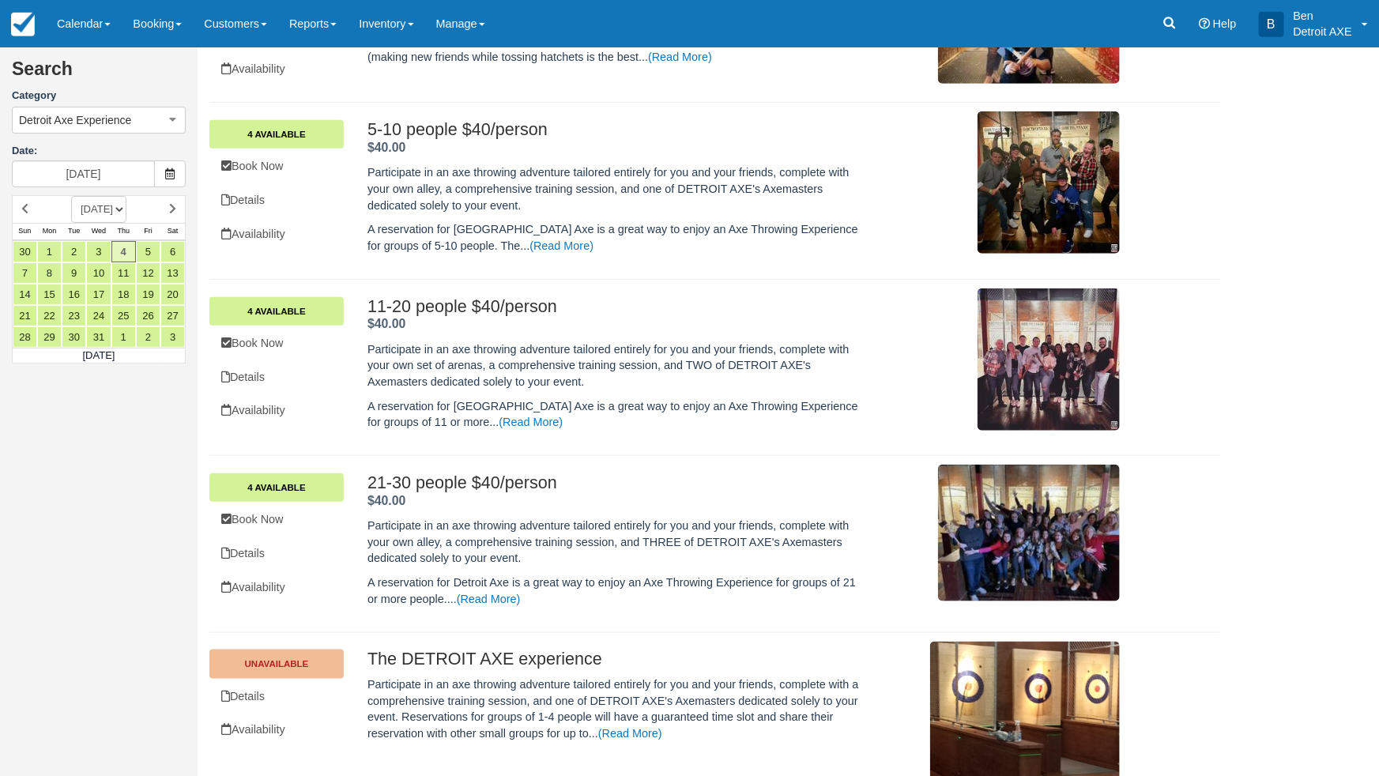
scroll to position [569, 0]
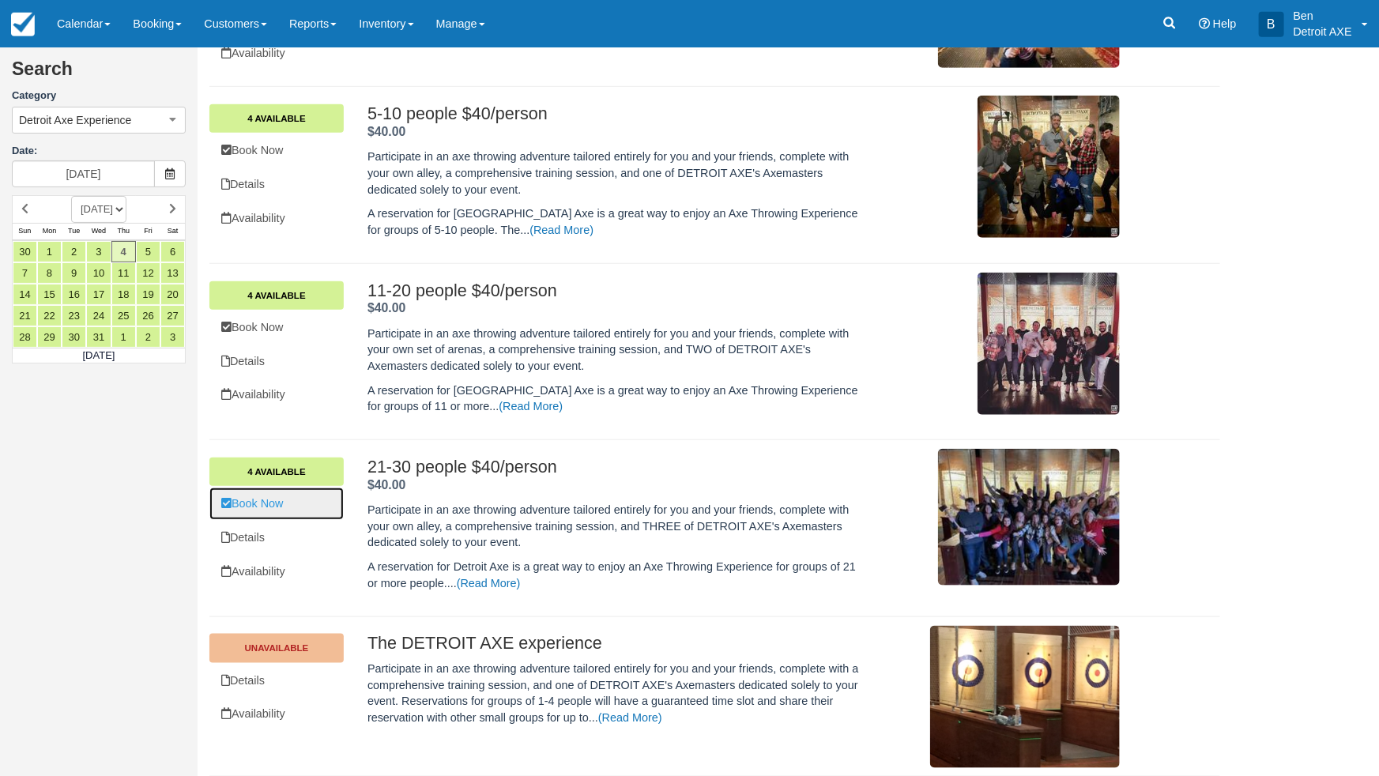
click at [277, 505] on link "Book Now" at bounding box center [276, 503] width 134 height 32
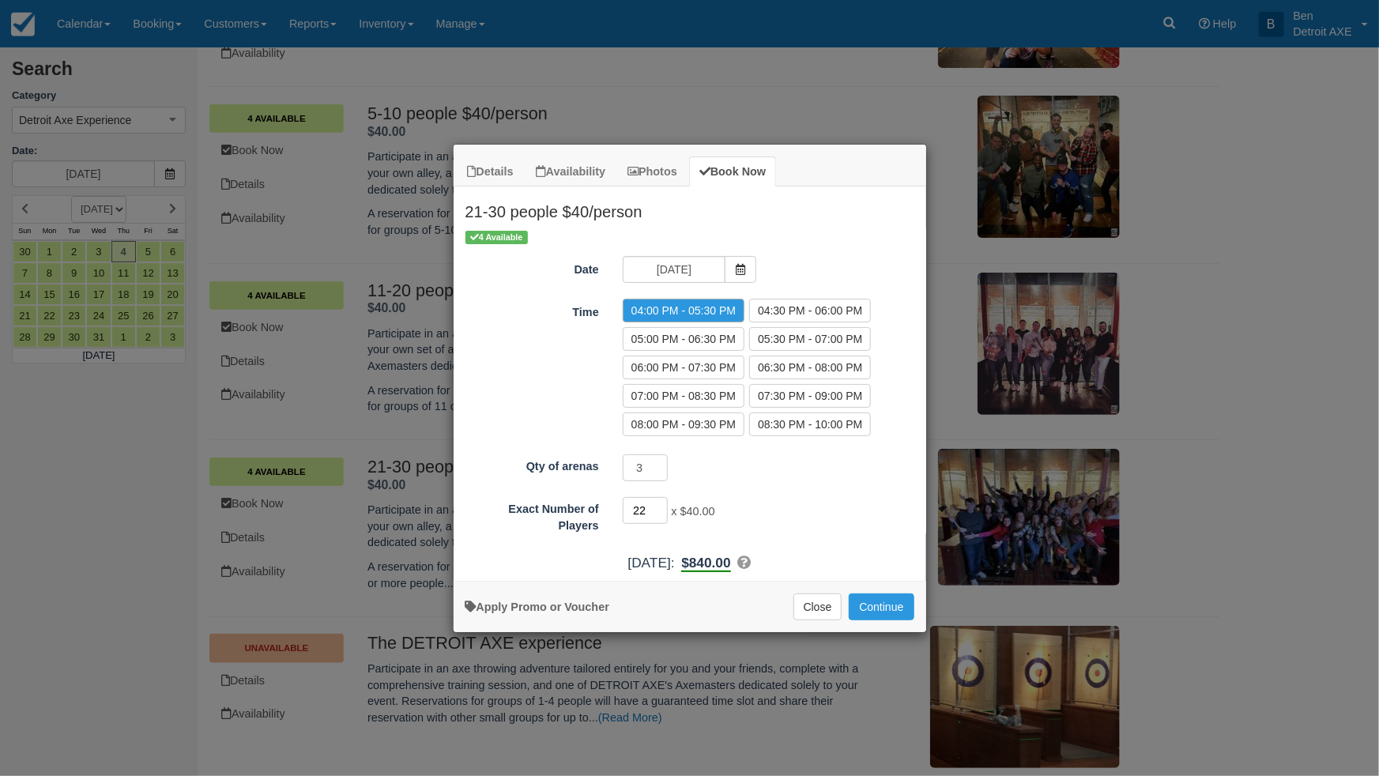
click at [662, 507] on input "22" at bounding box center [646, 510] width 46 height 27
click at [662, 507] on input "23" at bounding box center [646, 510] width 46 height 27
click at [662, 507] on input "24" at bounding box center [646, 510] width 46 height 27
click at [662, 507] on input "25" at bounding box center [646, 510] width 46 height 27
click at [662, 507] on input "26" at bounding box center [646, 510] width 46 height 27
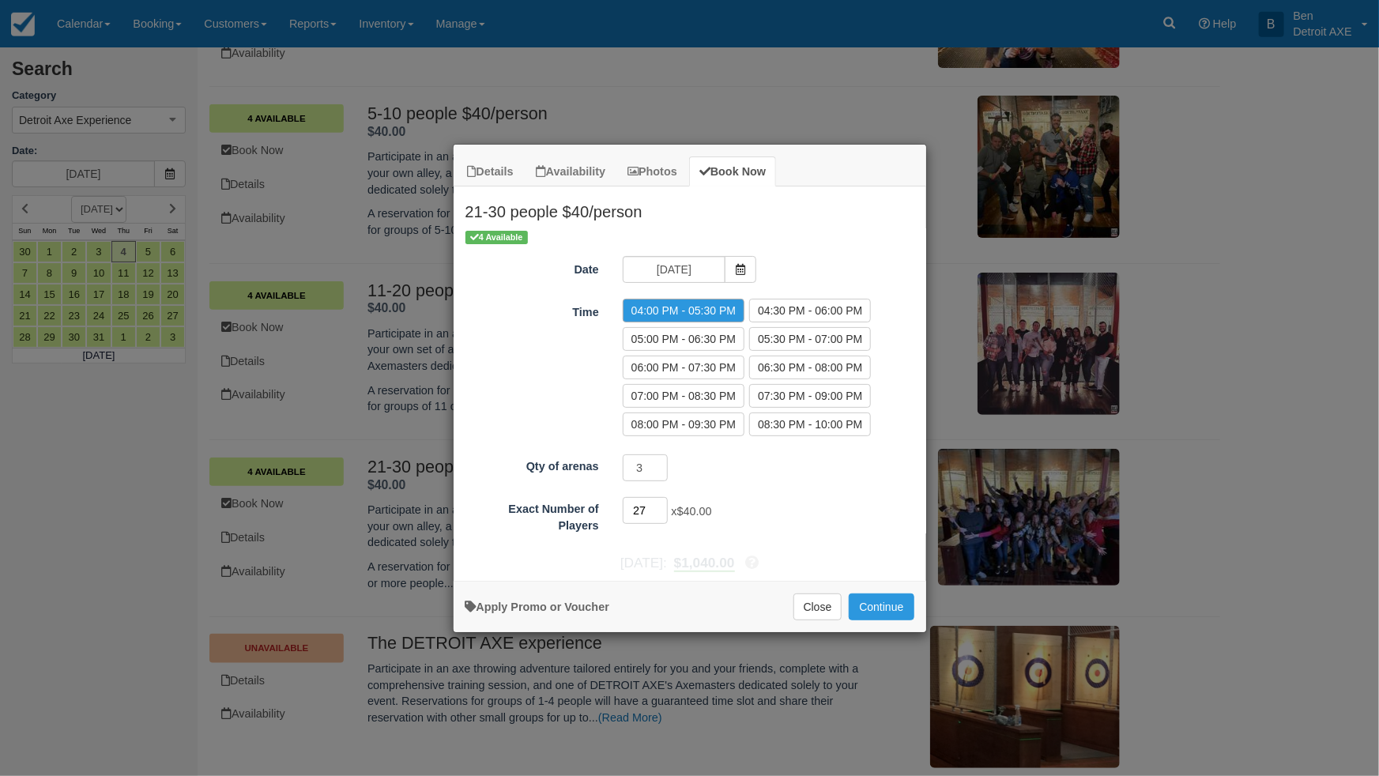
click at [662, 507] on input "27" at bounding box center [646, 510] width 46 height 27
click at [662, 507] on input "28" at bounding box center [646, 510] width 46 height 27
click at [662, 507] on input "29" at bounding box center [646, 510] width 46 height 27
type input "30"
click at [662, 507] on input "30" at bounding box center [646, 510] width 46 height 27
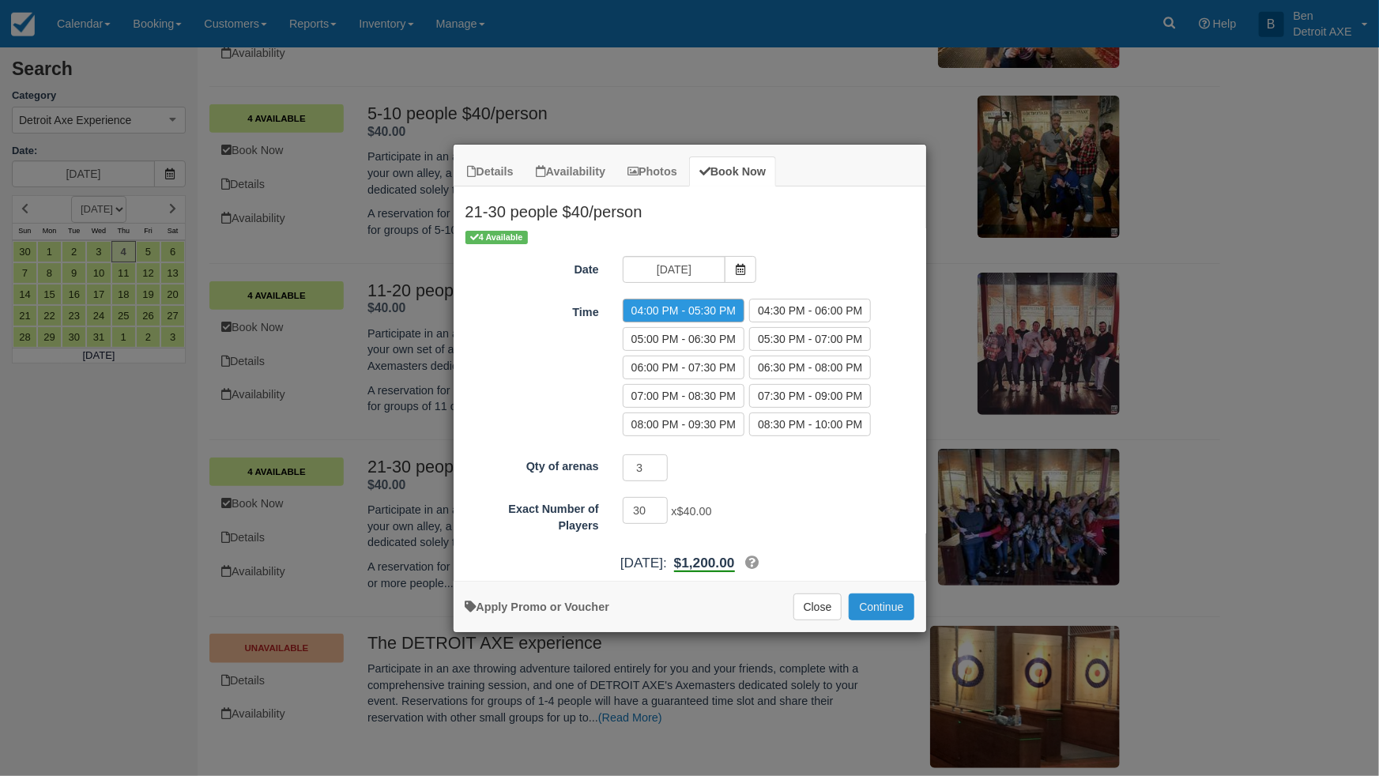
click at [886, 610] on button "Continue" at bounding box center [881, 606] width 65 height 27
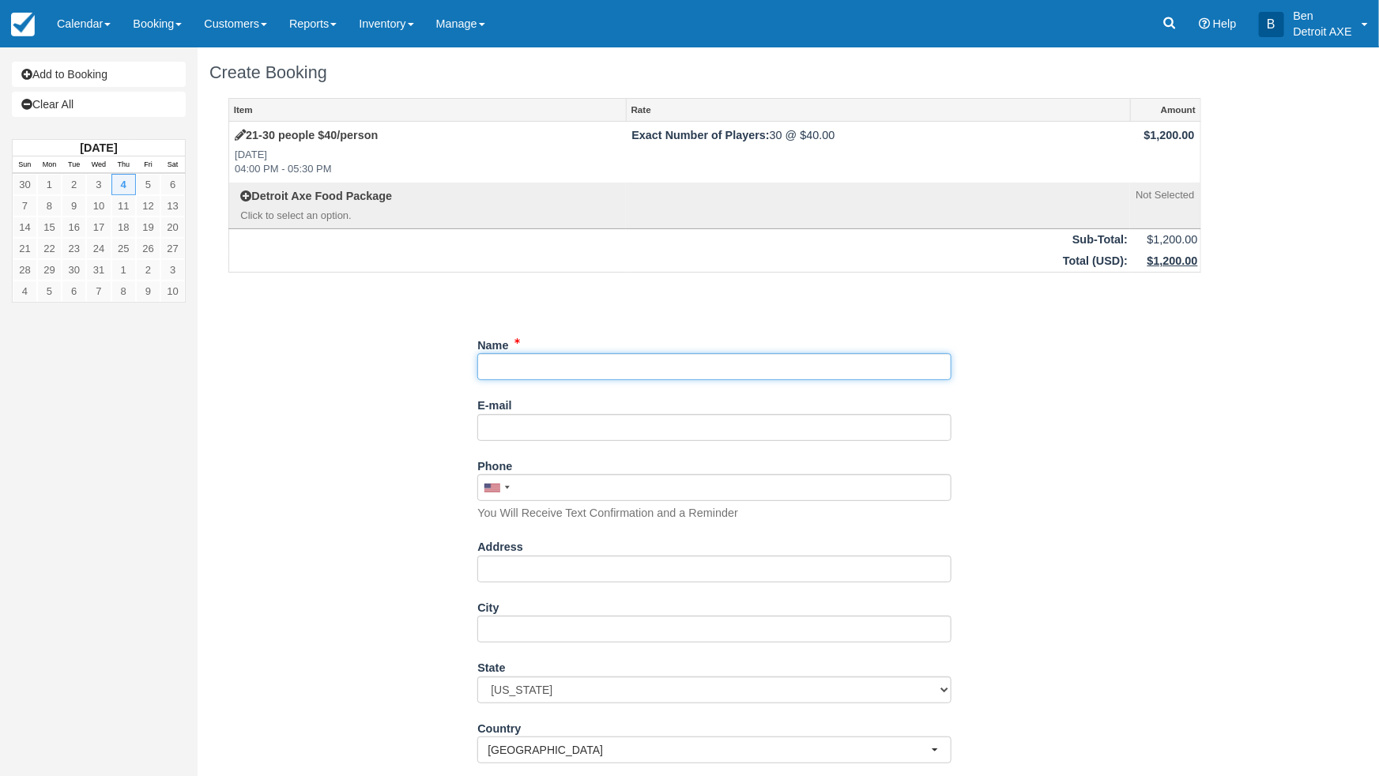
click at [529, 360] on input "Name" at bounding box center [714, 366] width 474 height 27
type input "[PERSON_NAME]"
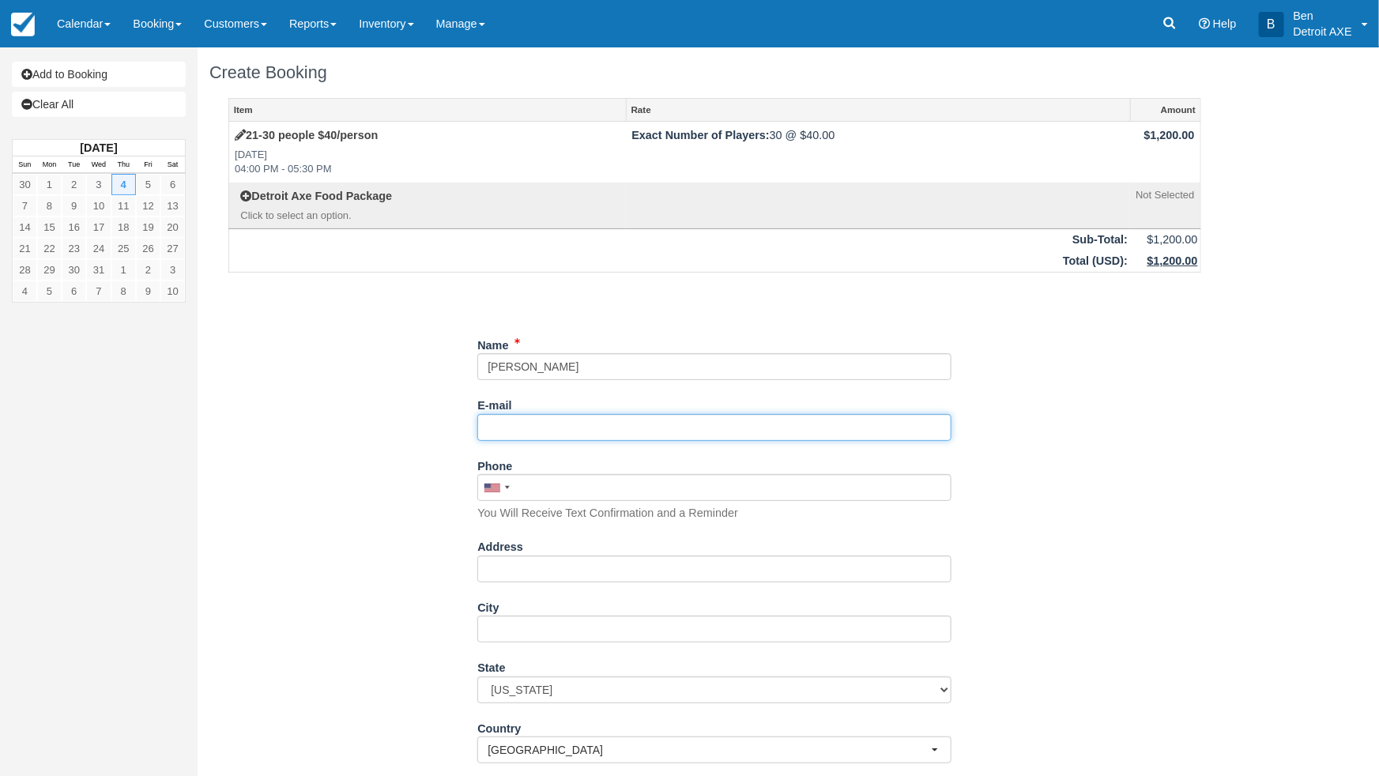
click at [492, 425] on input "E-mail" at bounding box center [714, 427] width 474 height 27
paste input "[EMAIL_ADDRESS][DOMAIN_NAME]>"
type input "[EMAIL_ADDRESS][DOMAIN_NAME]>"
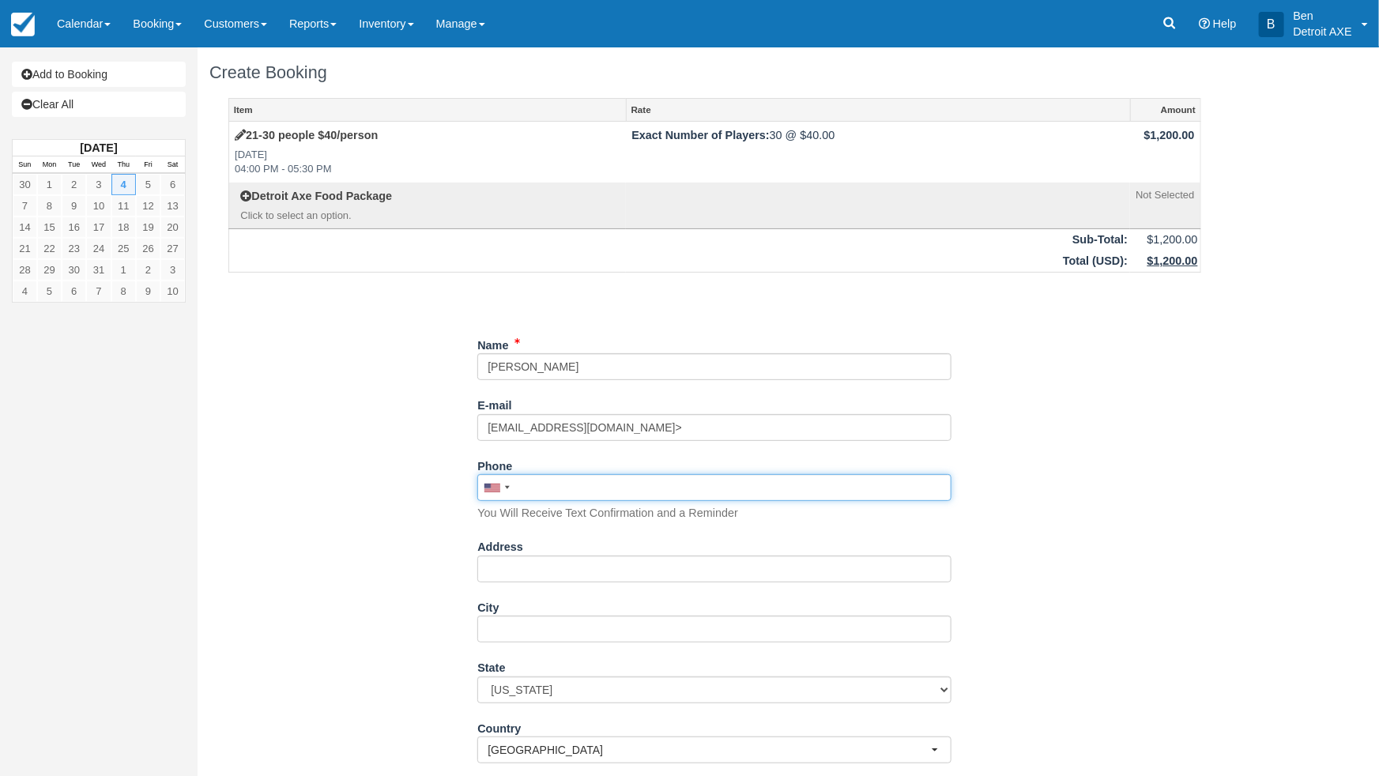
click at [528, 477] on div "Phone [GEOGRAPHIC_DATA] +1 [GEOGRAPHIC_DATA] +1 [GEOGRAPHIC_DATA] +44 [GEOGRAPH…" at bounding box center [714, 487] width 474 height 69
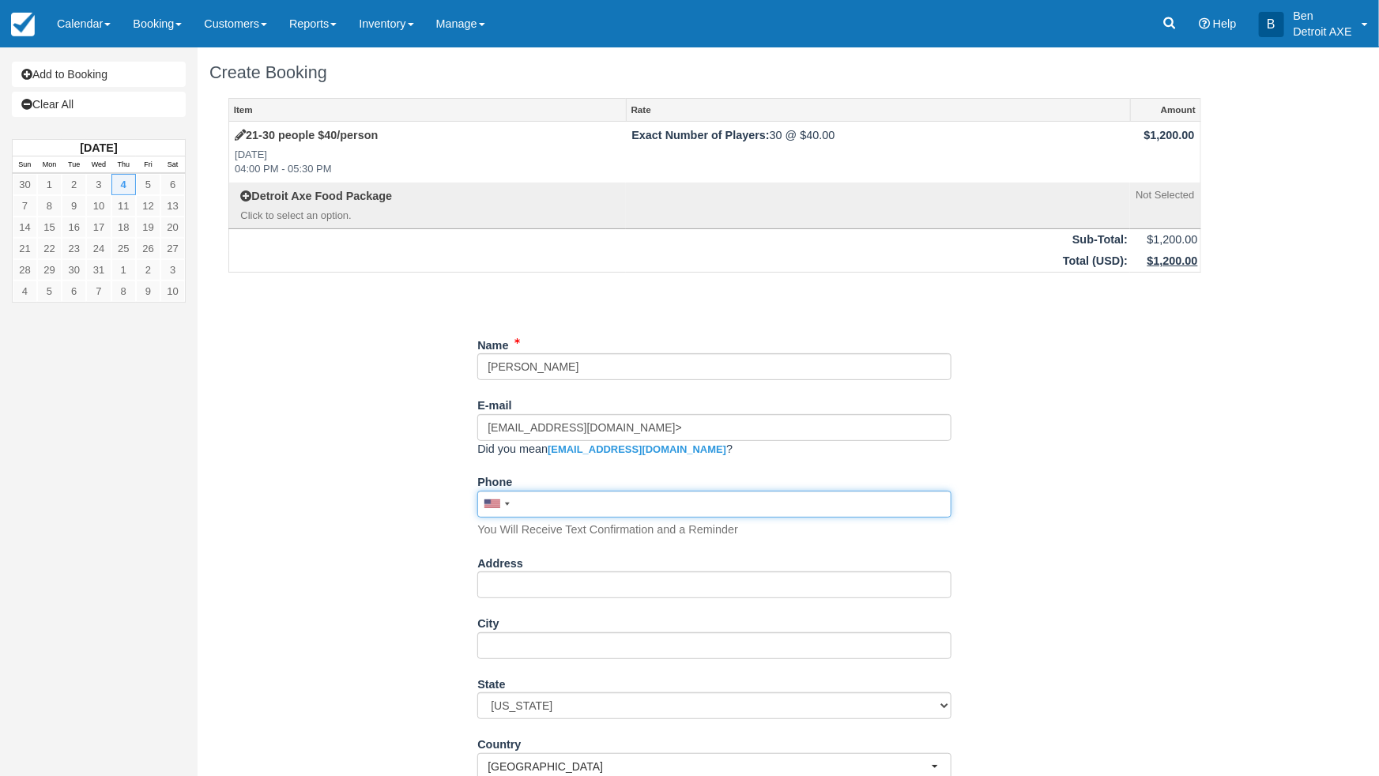
paste input "[PHONE_NUMBER]"
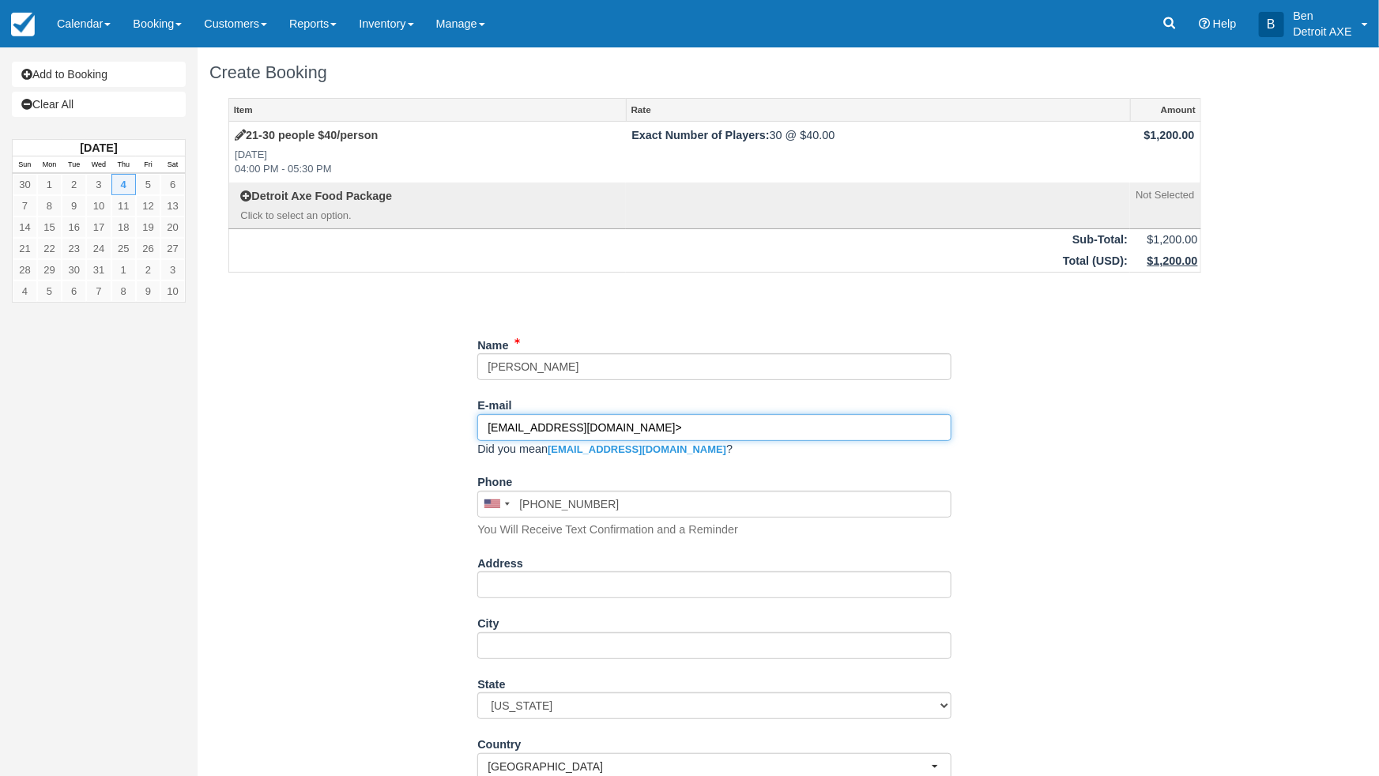
type input "[PHONE_NUMBER]"
click at [652, 425] on input "[EMAIL_ADDRESS][DOMAIN_NAME]>" at bounding box center [714, 427] width 474 height 27
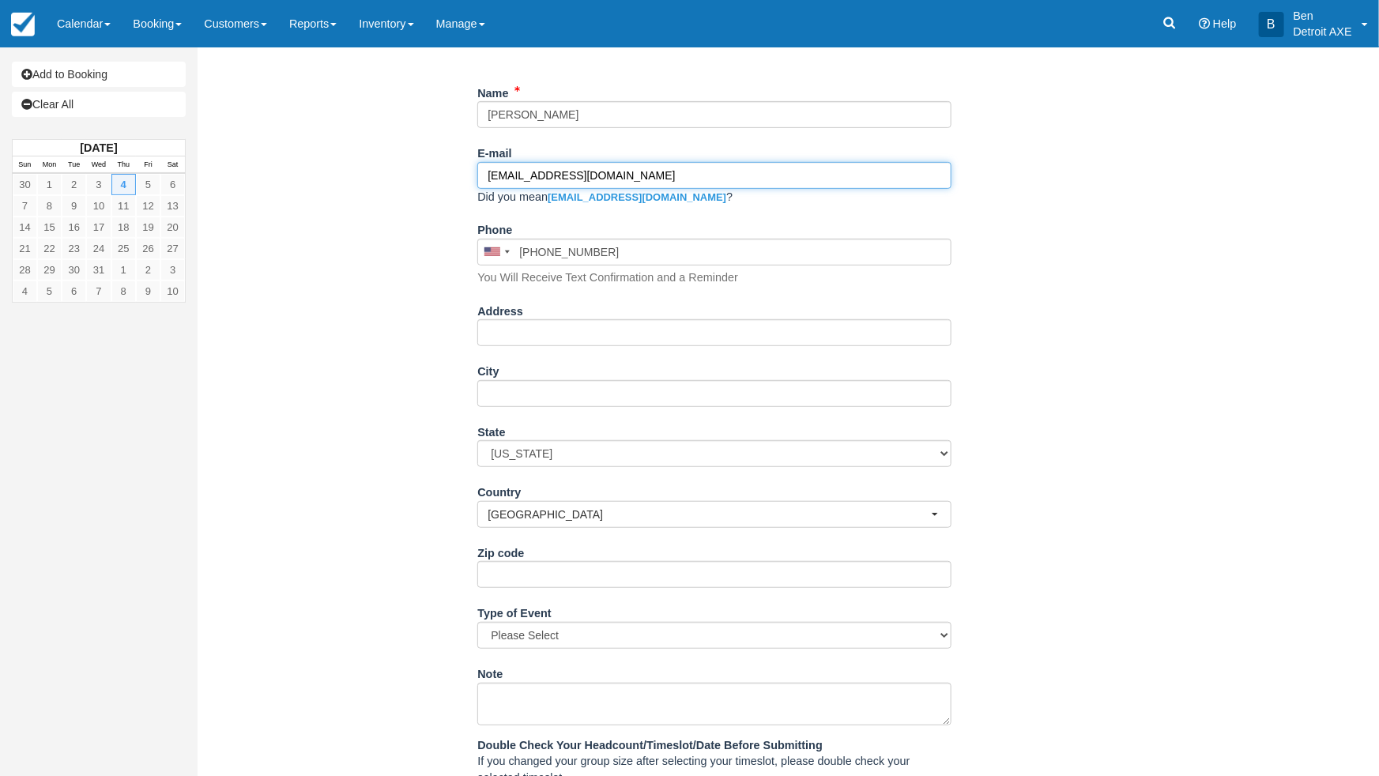
scroll to position [431, 0]
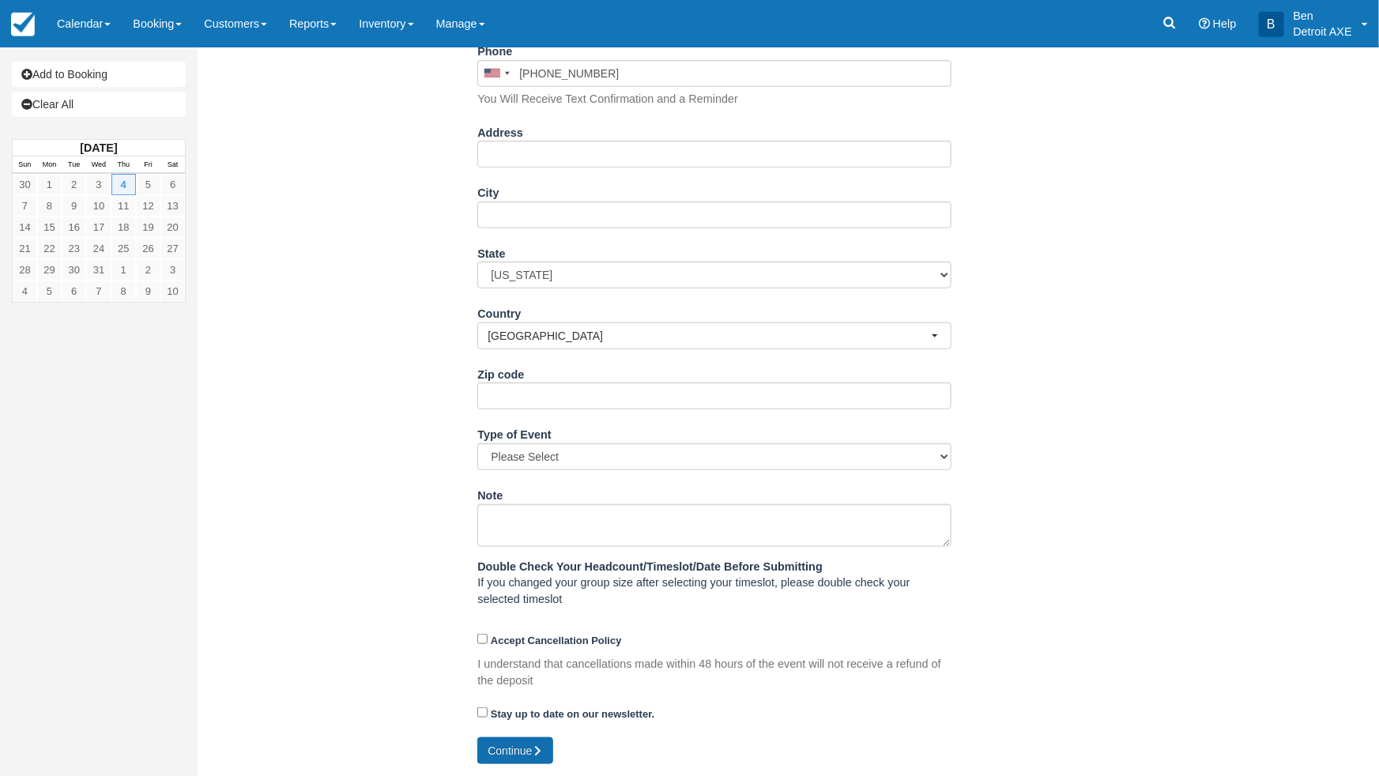
type input "[EMAIL_ADDRESS][DOMAIN_NAME]"
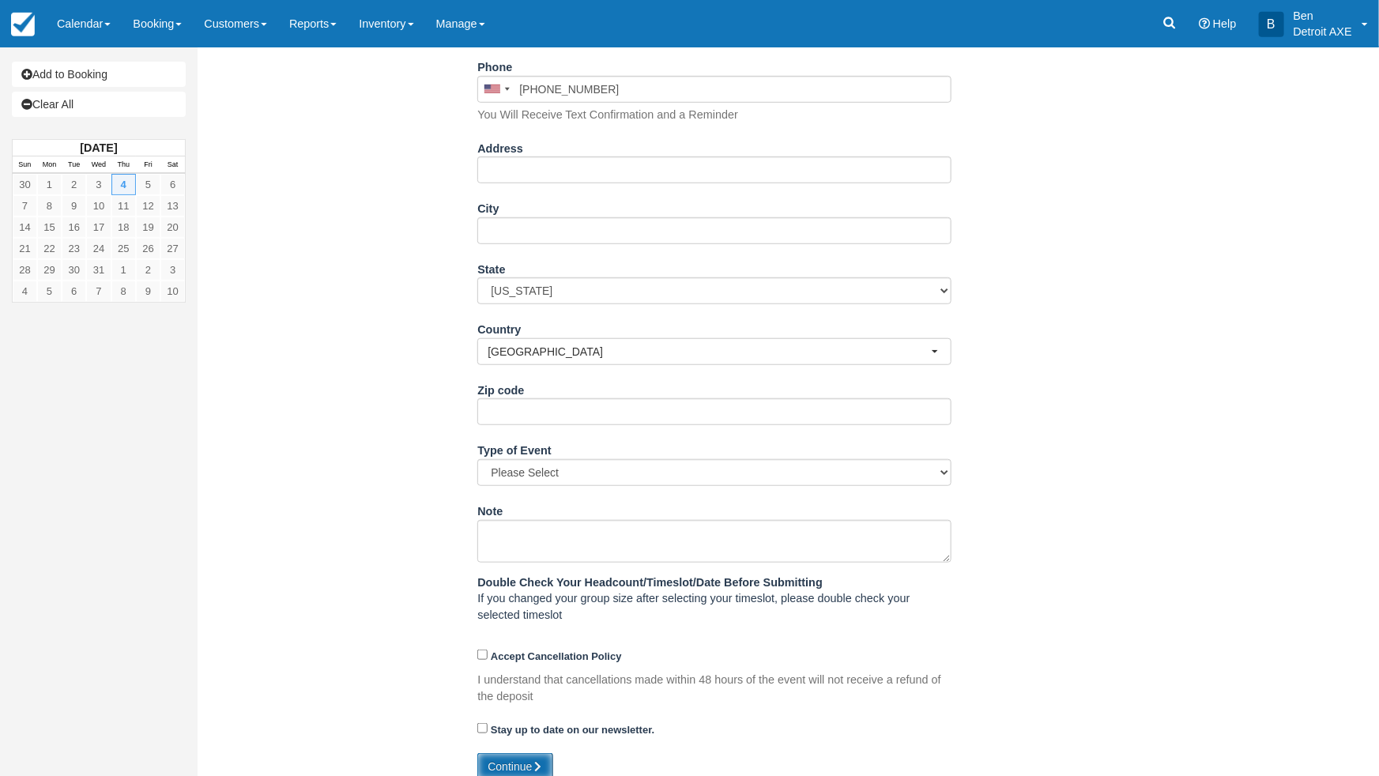
click at [508, 753] on button "Continue" at bounding box center [515, 766] width 76 height 27
type input "[PHONE_NUMBER]"
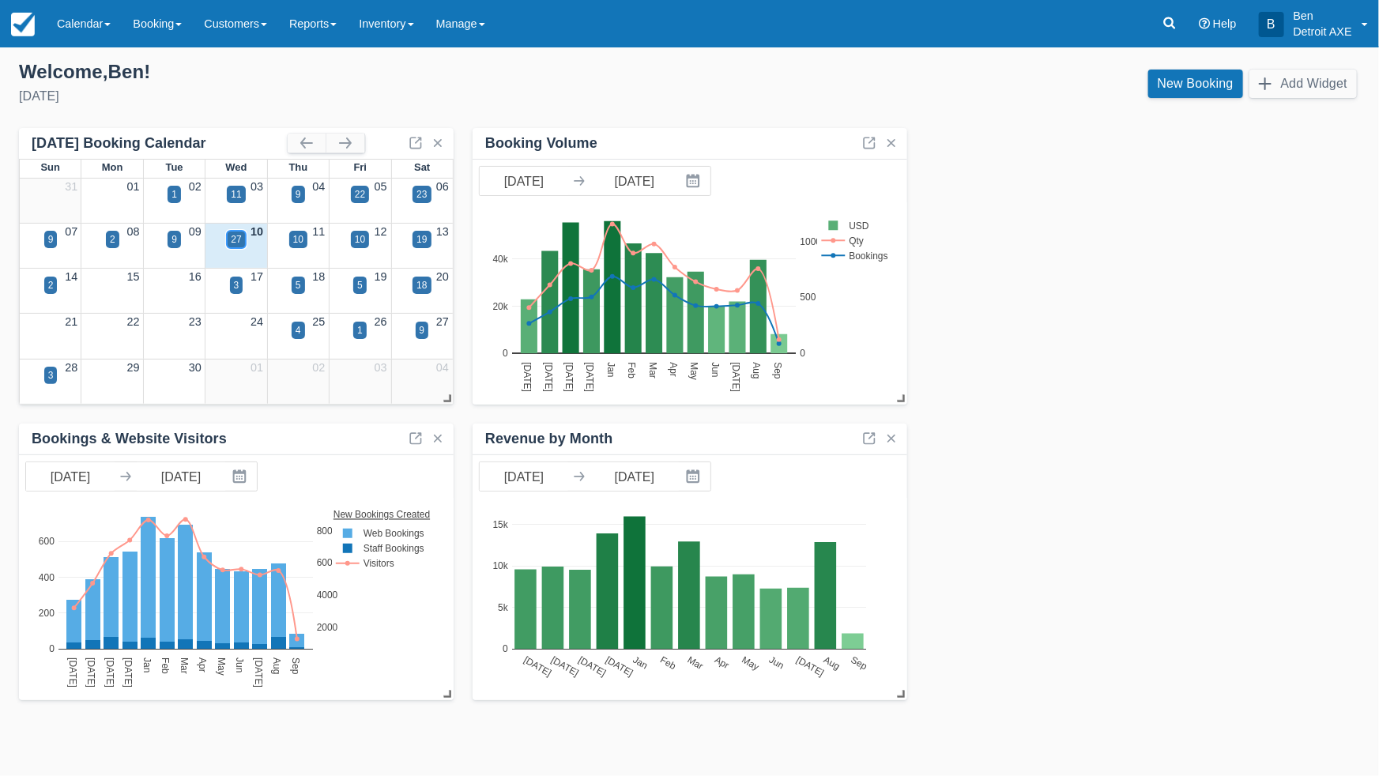
click at [238, 240] on div "27" at bounding box center [236, 239] width 10 height 14
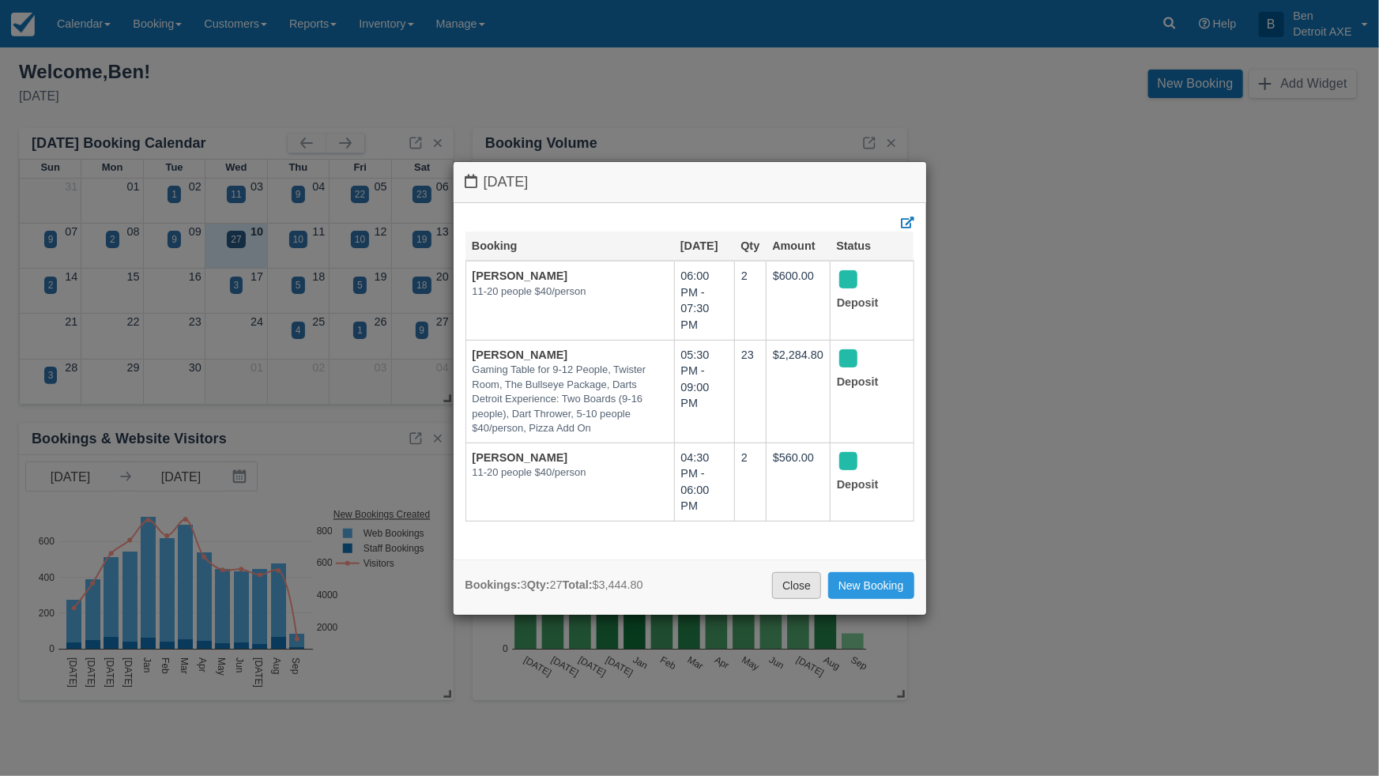
click at [795, 577] on link "Close" at bounding box center [796, 585] width 49 height 27
